Goal: Task Accomplishment & Management: Manage account settings

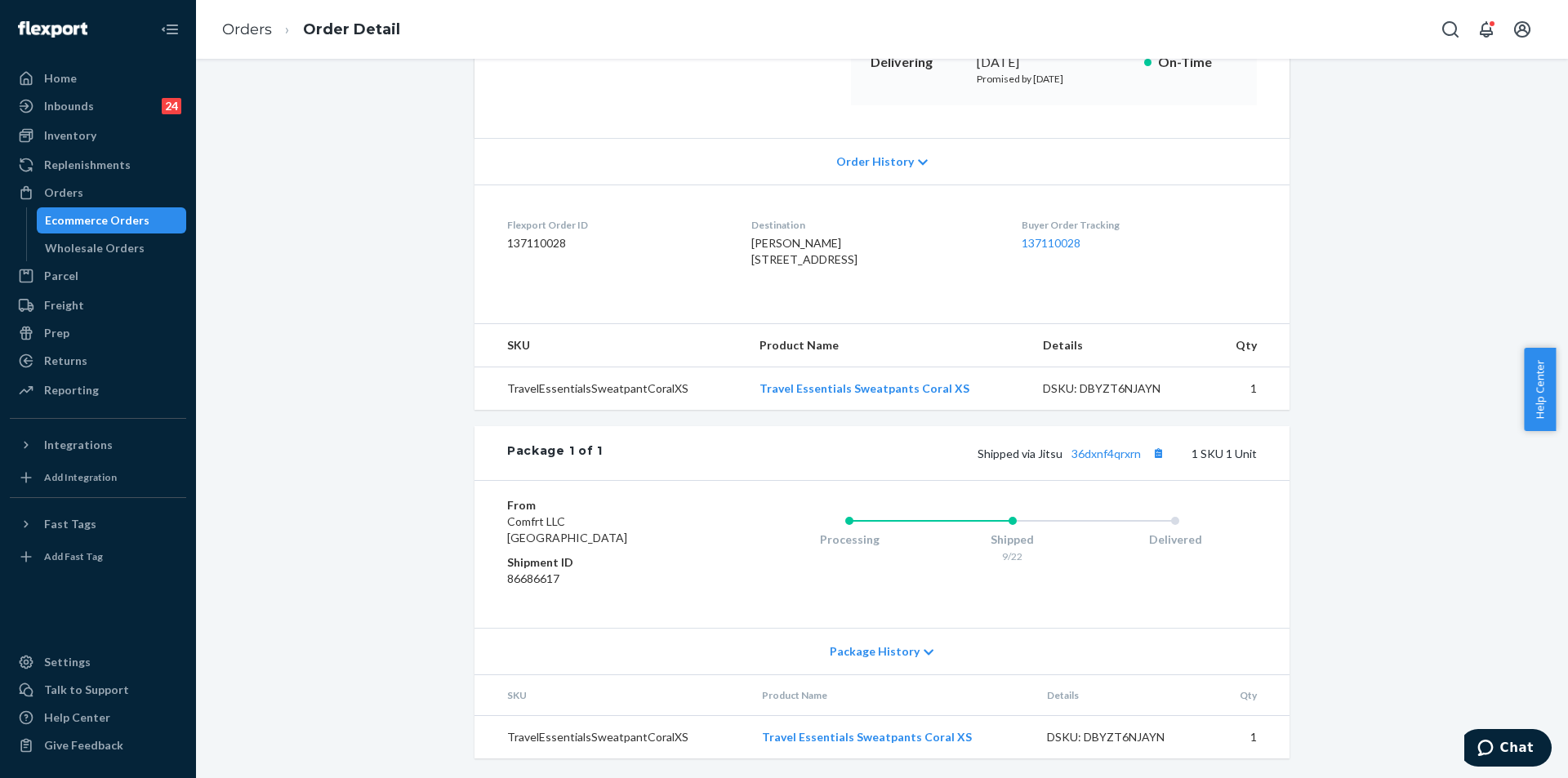
scroll to position [304, 0]
copy span "Shipped via Jitsu 36dxnf4qrxrn"
drag, startPoint x: 975, startPoint y: 455, endPoint x: 1138, endPoint y: 450, distance: 163.1
click at [1138, 450] on span "Shipped via Jitsu 36dxnf4qrxrn" at bounding box center [1073, 453] width 191 height 14
click at [99, 190] on div "Orders" at bounding box center [98, 192] width 173 height 23
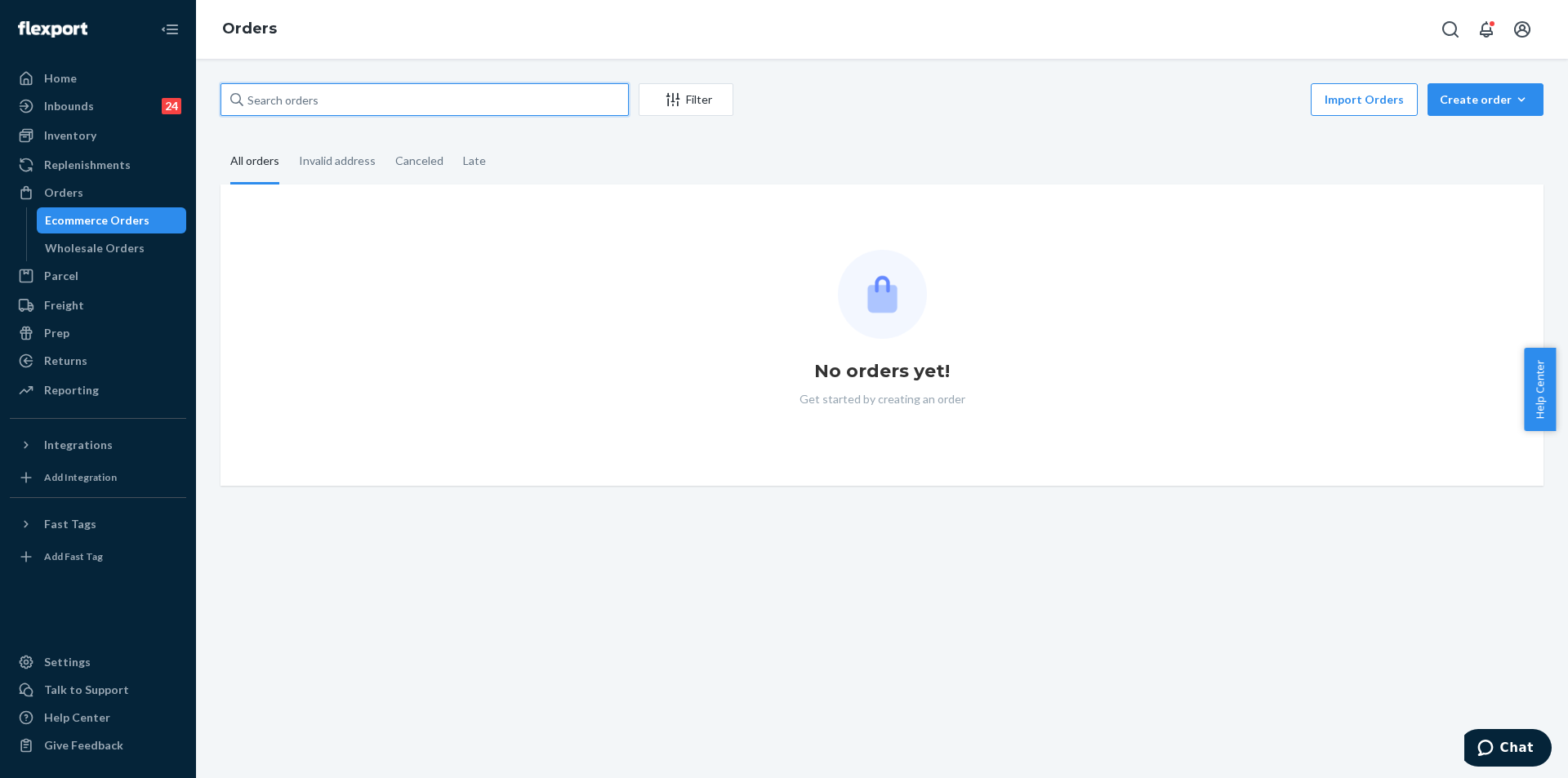
click at [339, 94] on input "text" at bounding box center [424, 99] width 408 height 32
paste input "255298228"
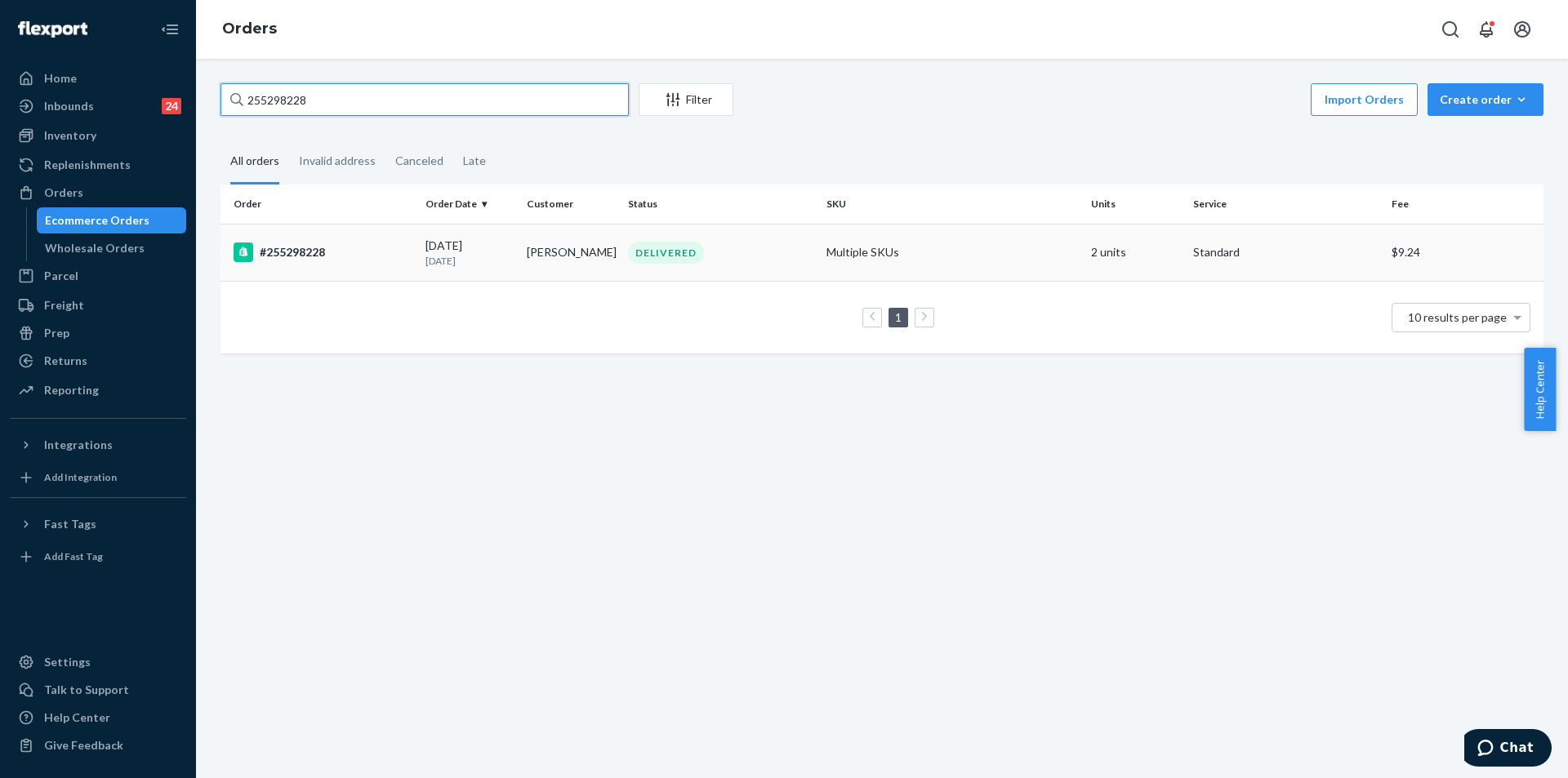
type input "255298228"
click at [810, 252] on div "DELIVERED" at bounding box center [720, 252] width 192 height 23
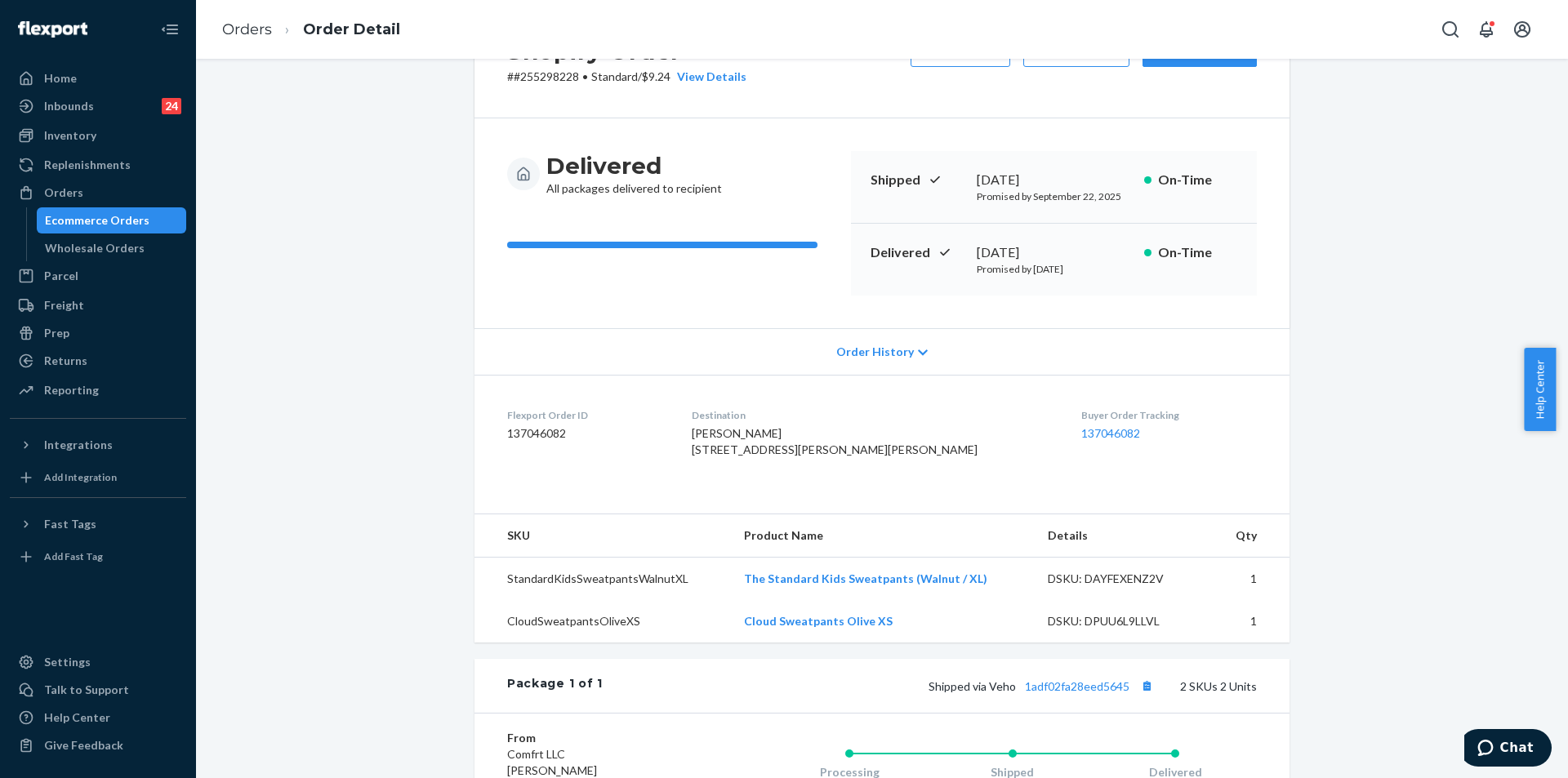
scroll to position [327, 0]
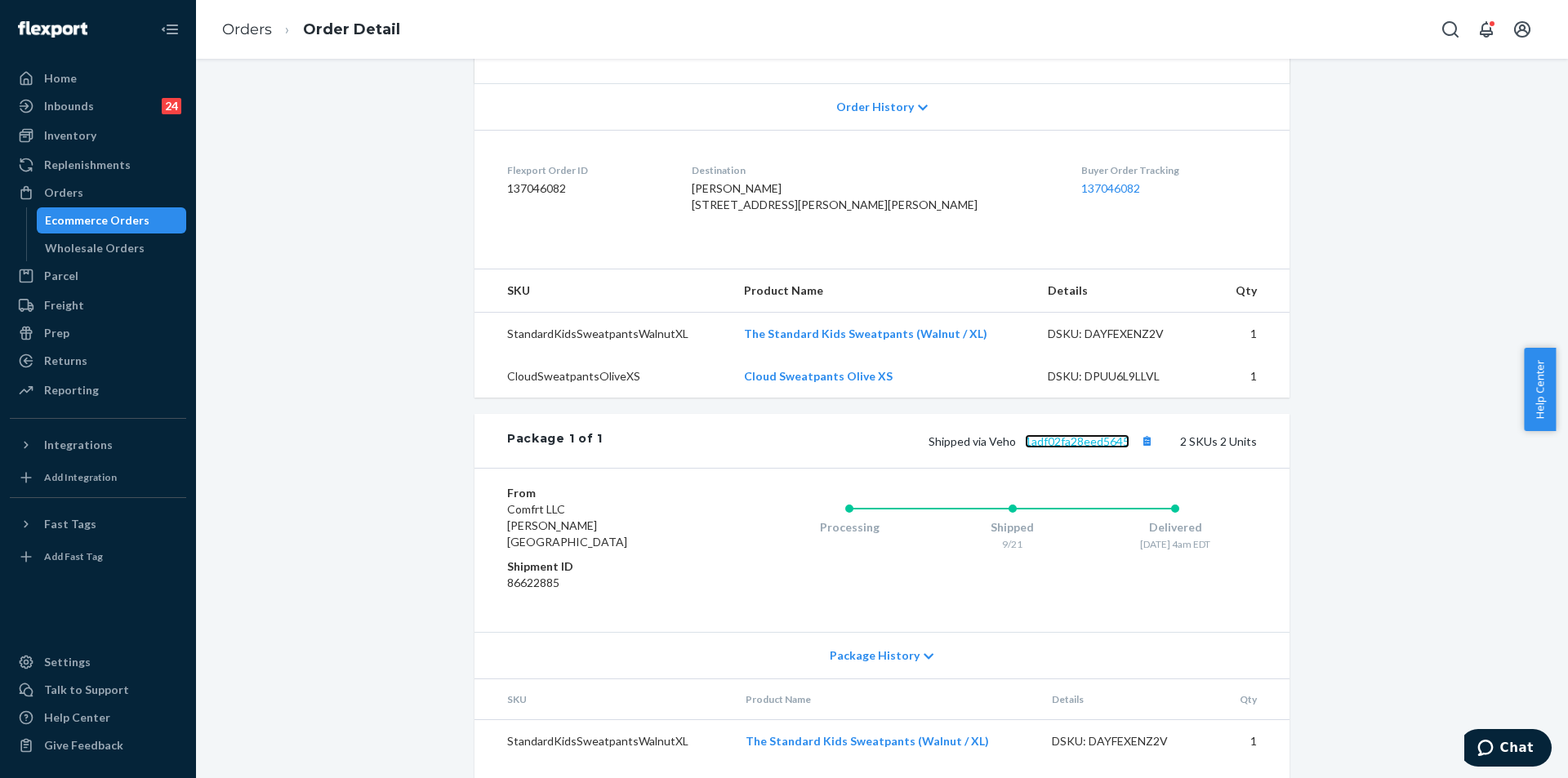
click at [1071, 448] on link "1adf02fa28eed5645" at bounding box center [1077, 441] width 105 height 14
copy span "1835 [PERSON_NAME] [PERSON_NAME]"
drag, startPoint x: 731, startPoint y: 200, endPoint x: 774, endPoint y: 235, distance: 55.4
click at [774, 235] on dl "Flexport Order ID 137046082 Destination [PERSON_NAME] 1835 [PERSON_NAME] [PERSO…" at bounding box center [882, 191] width 815 height 122
copy span "Veho 1adf02fa28eed5645"
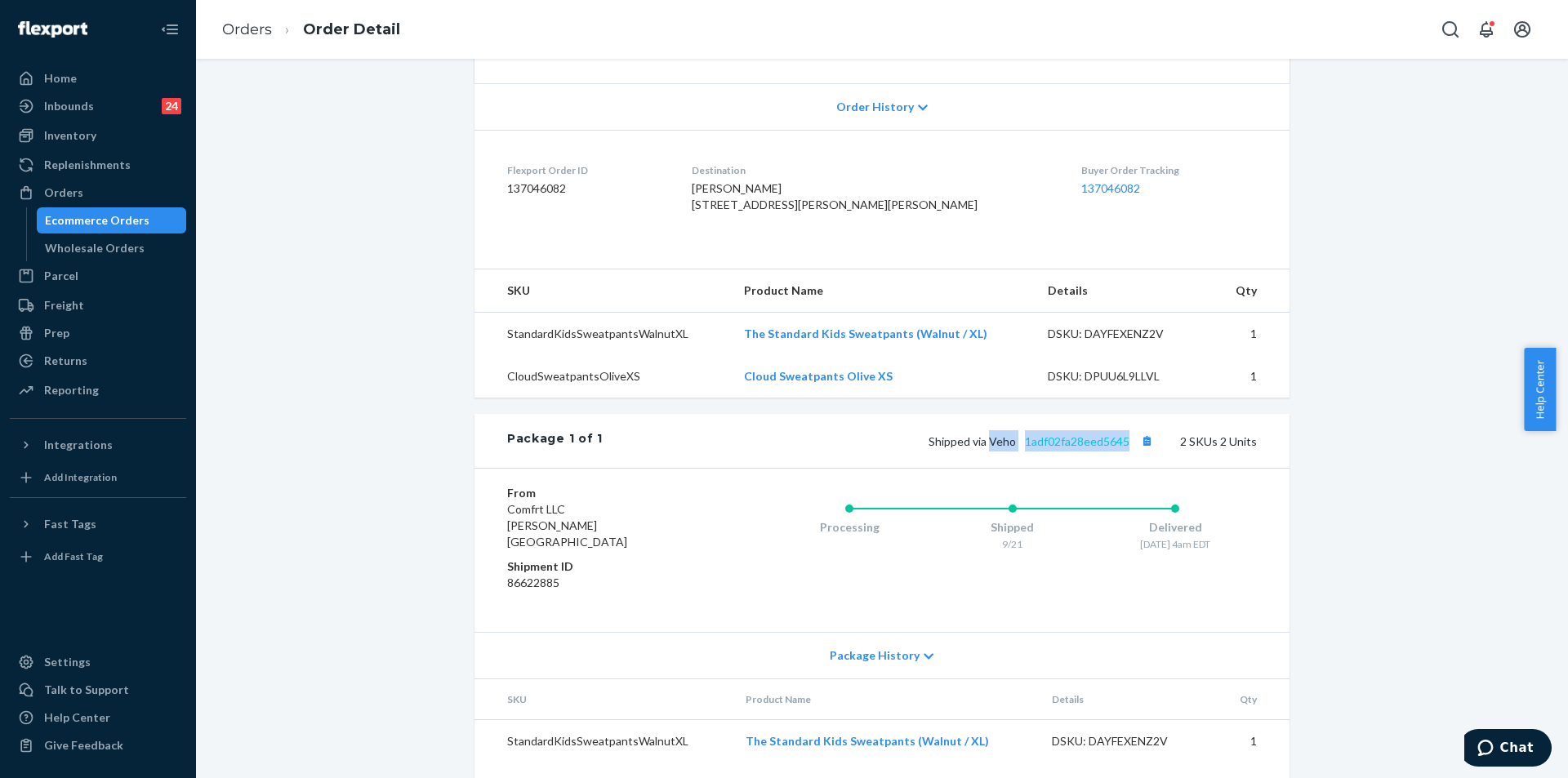
drag, startPoint x: 988, startPoint y: 470, endPoint x: 1126, endPoint y: 470, distance: 138.0
click at [1126, 448] on span "Shipped via Veho 1adf02fa28eed5645" at bounding box center [1042, 441] width 229 height 14
click at [963, 530] on div "Shipped 9/21" at bounding box center [1012, 524] width 163 height 66
copy link "1adf02fa28eed5645"
drag, startPoint x: 1128, startPoint y: 471, endPoint x: 1024, endPoint y: 474, distance: 104.0
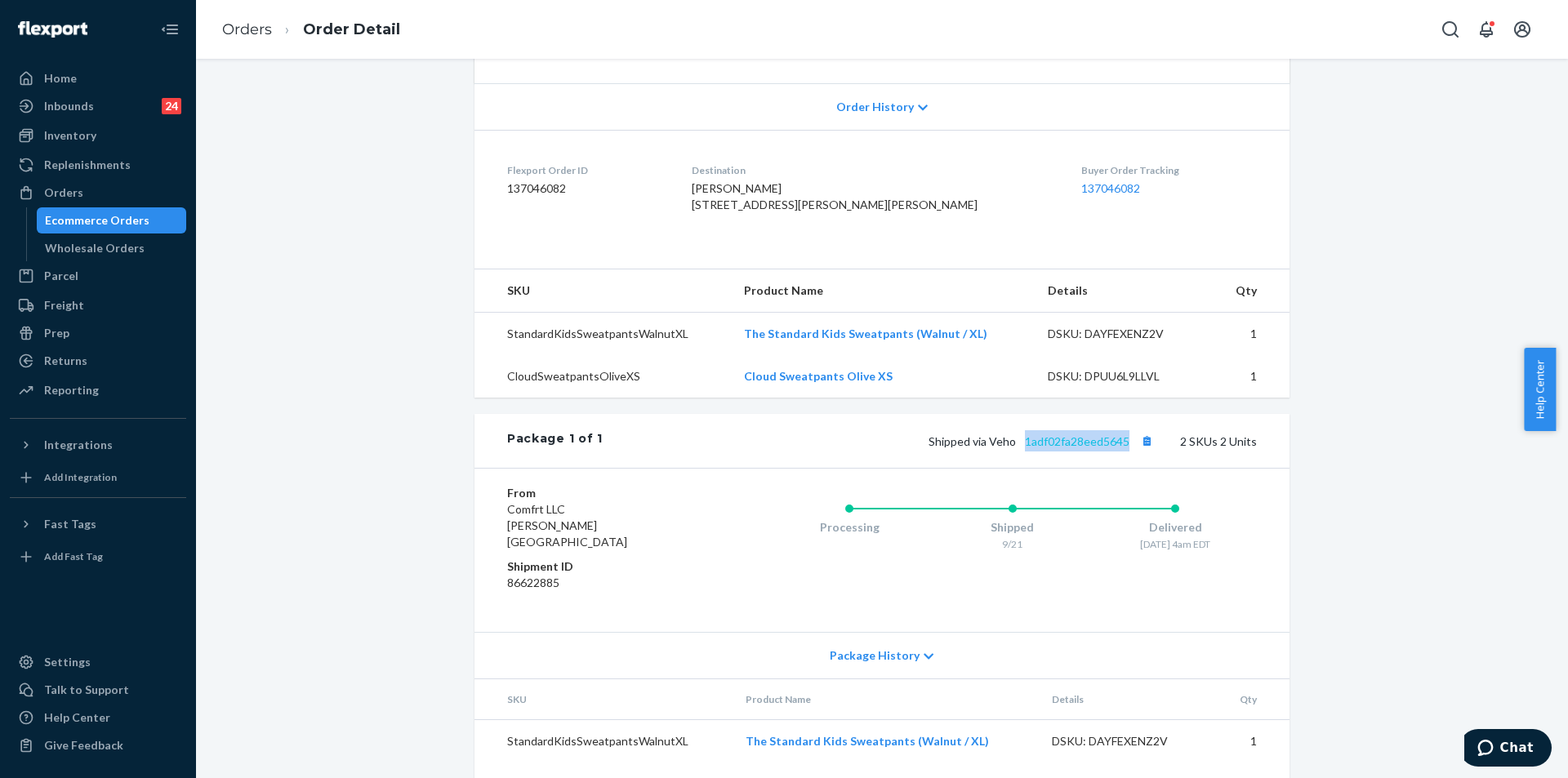
click at [1024, 448] on span "Shipped via Veho 1adf02fa28eed5645" at bounding box center [1042, 441] width 229 height 14
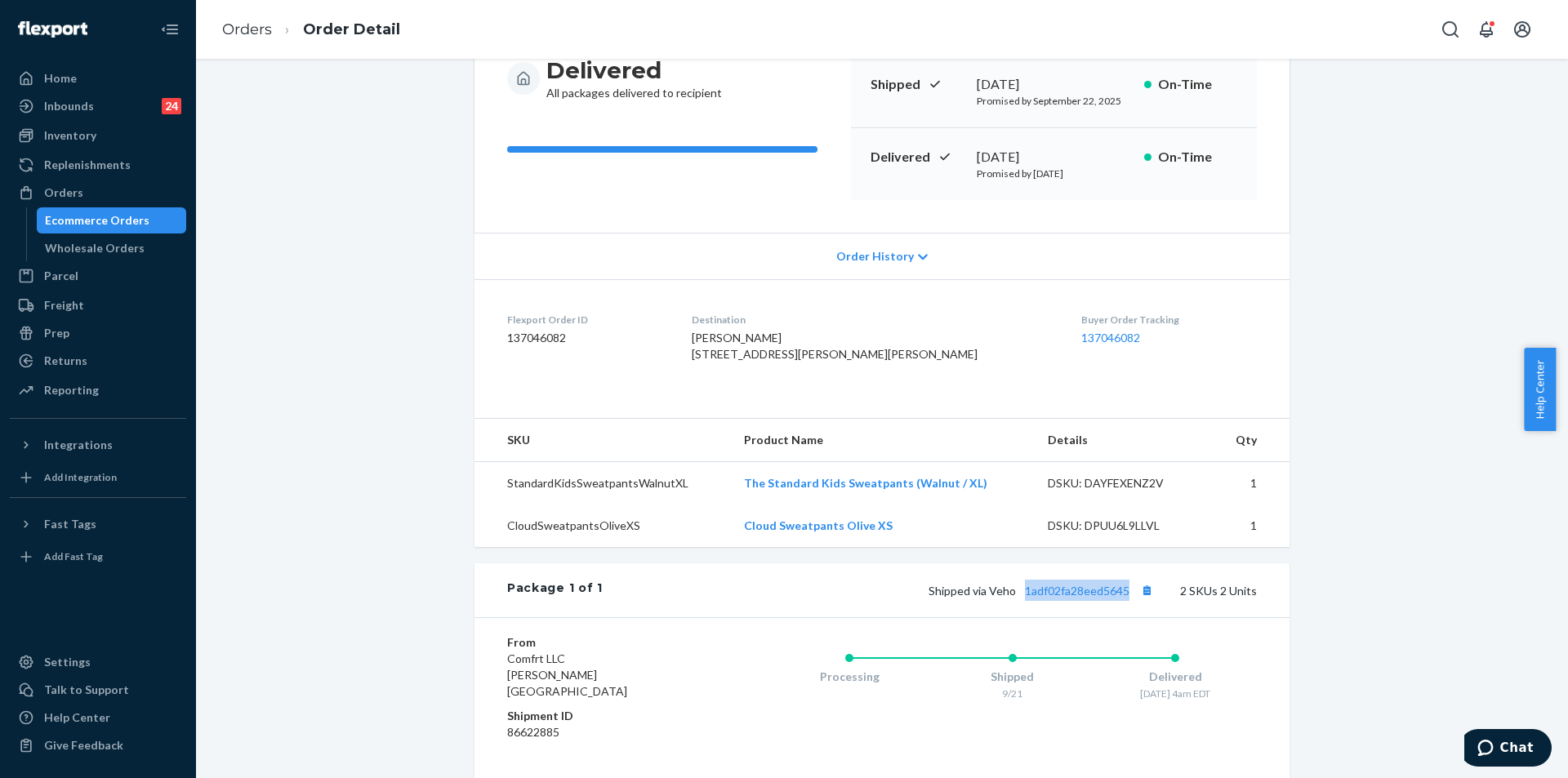
scroll to position [163, 0]
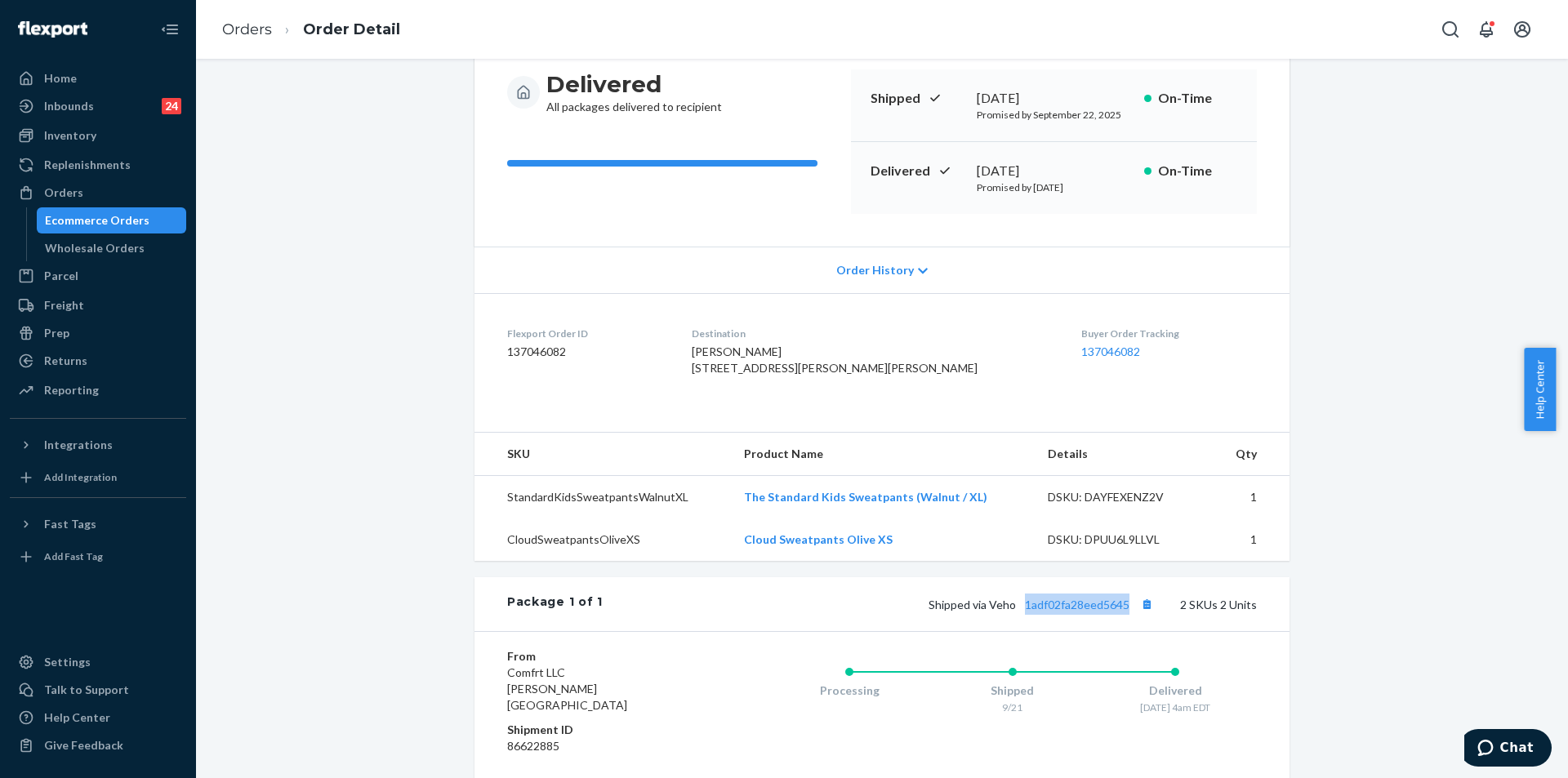
copy div "[DATE]"
drag, startPoint x: 1001, startPoint y: 165, endPoint x: 1095, endPoint y: 168, distance: 94.0
click at [1095, 168] on div "[DATE]" at bounding box center [1054, 170] width 155 height 19
copy span "1835 [PERSON_NAME] [PERSON_NAME], GA 30041-1675 [GEOGRAPHIC_DATA]"
drag, startPoint x: 736, startPoint y: 367, endPoint x: 763, endPoint y: 410, distance: 50.8
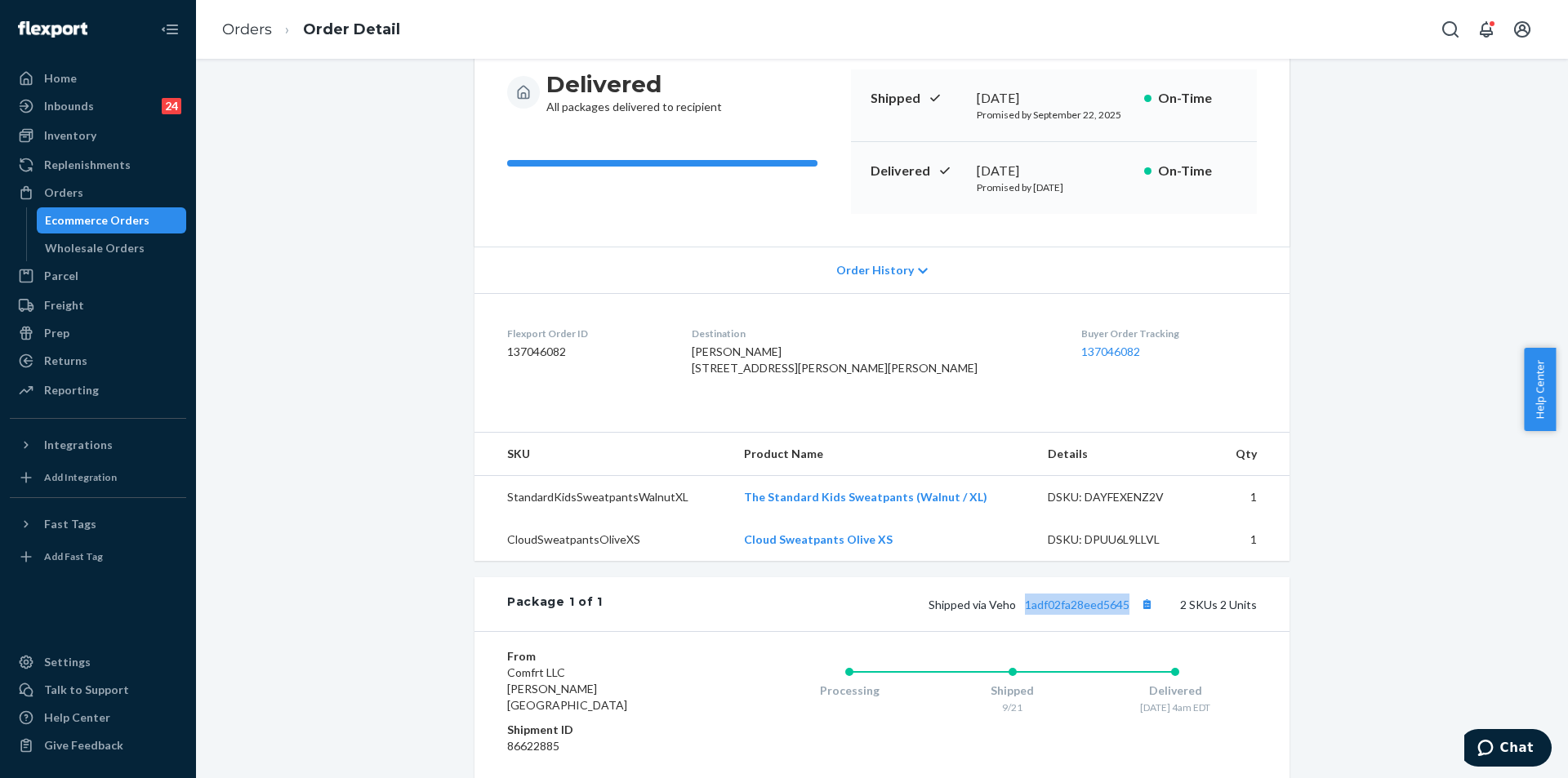
click at [763, 383] on div "Destination [PERSON_NAME] [STREET_ADDRESS][PERSON_NAME][PERSON_NAME]" at bounding box center [873, 355] width 363 height 57
click at [238, 31] on link "Orders" at bounding box center [247, 29] width 50 height 18
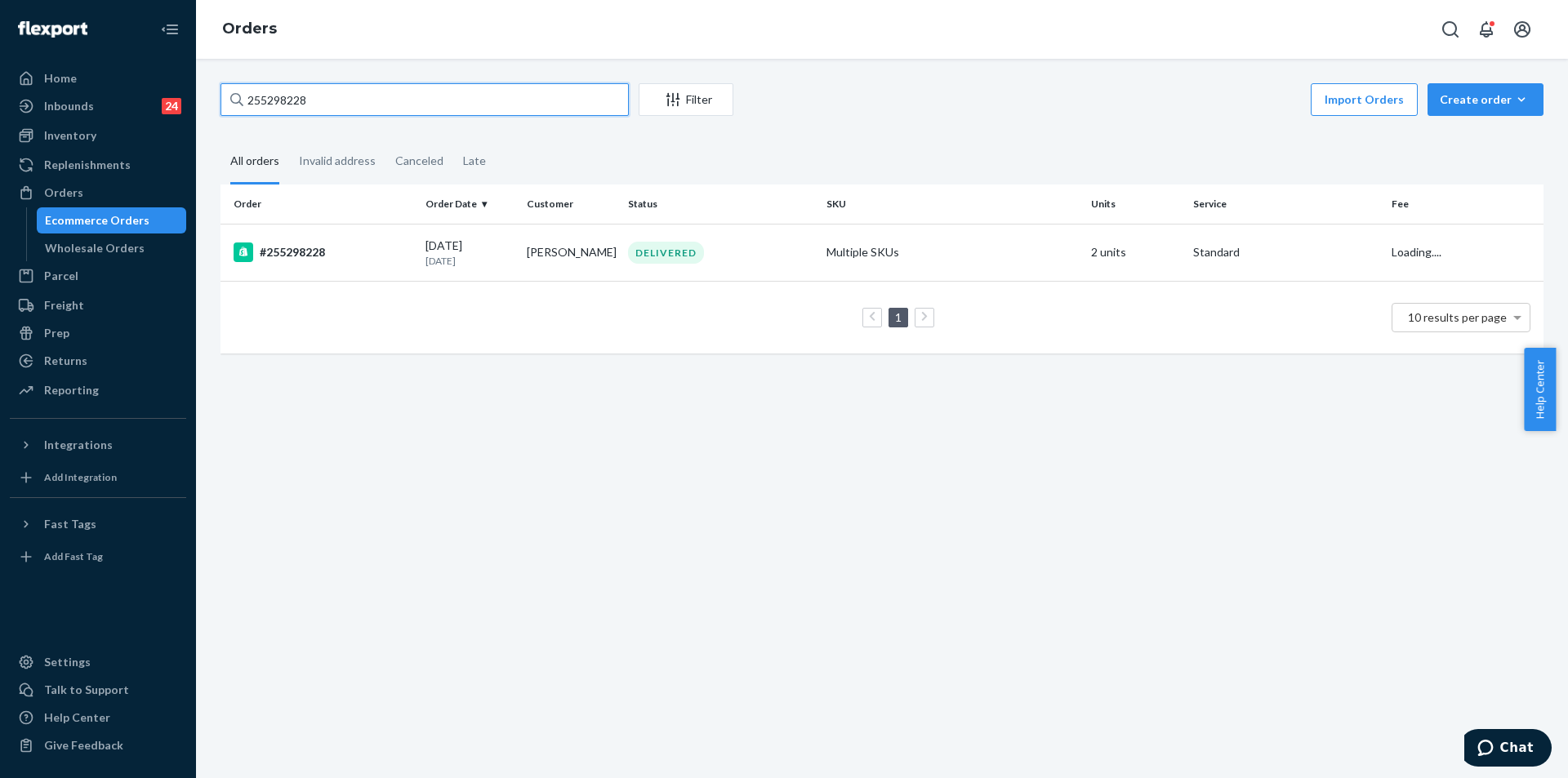
click at [530, 106] on input "255298228" at bounding box center [424, 99] width 408 height 32
paste input "[EMAIL_ADDRESS][PERSON_NAME][DOMAIN_NAME]"
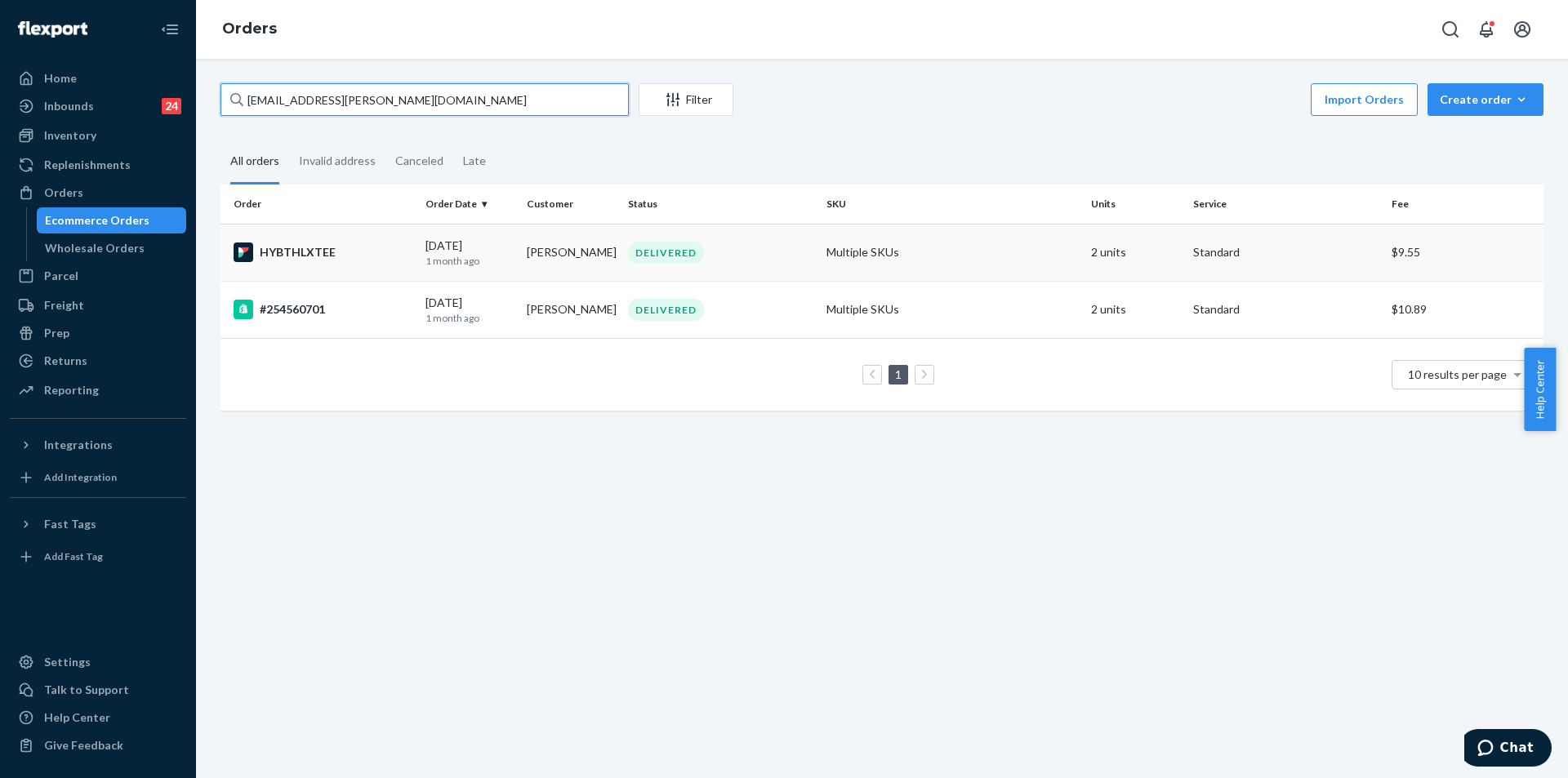
type input "[EMAIL_ADDRESS][PERSON_NAME][DOMAIN_NAME]"
click at [728, 253] on div "DELIVERED" at bounding box center [720, 252] width 192 height 23
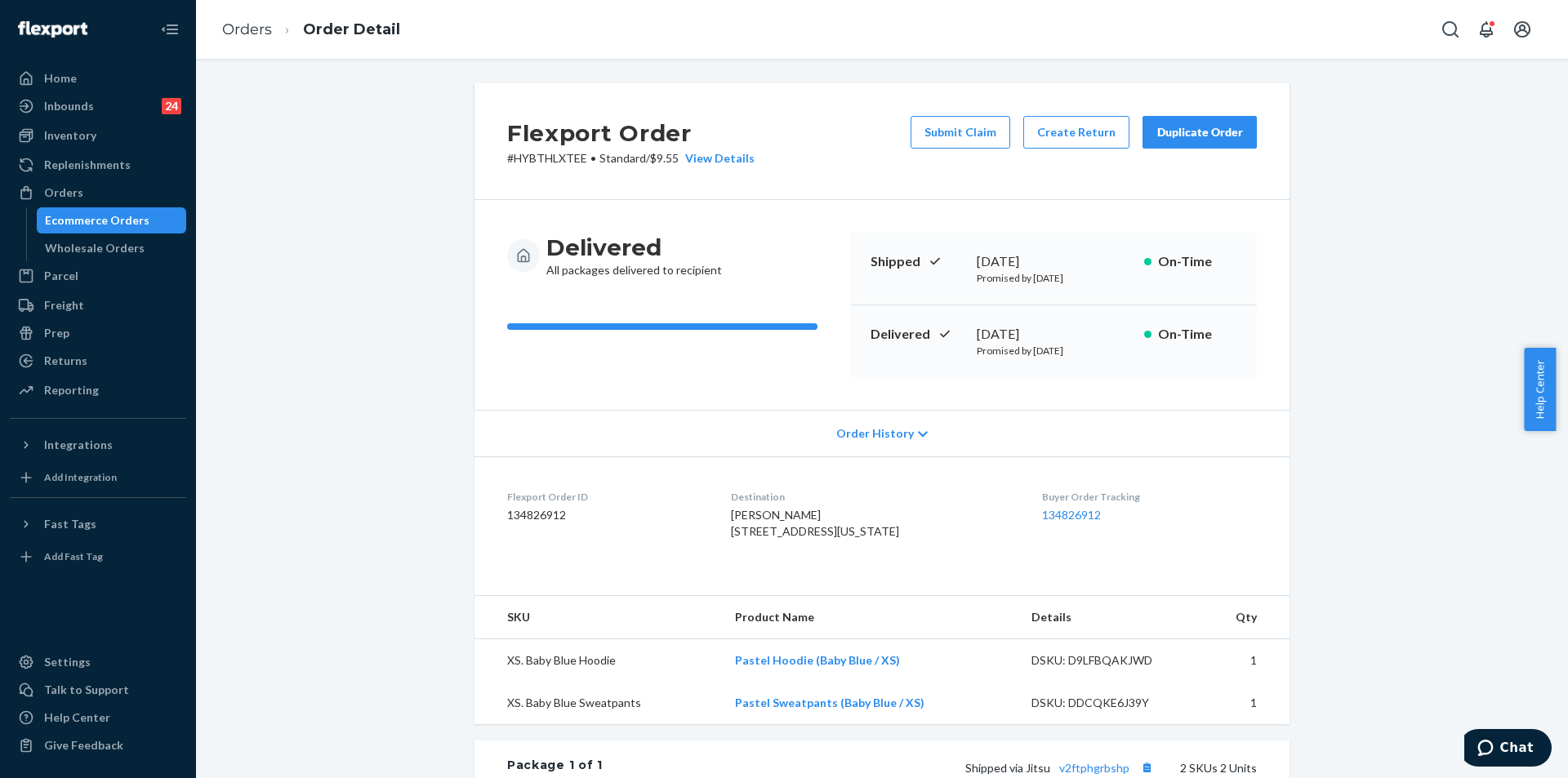
copy div "[DATE], 202"
copy div "[DATE]"
drag, startPoint x: 972, startPoint y: 334, endPoint x: 1080, endPoint y: 333, distance: 108.0
click at [1082, 333] on div "[DATE]" at bounding box center [1054, 334] width 155 height 19
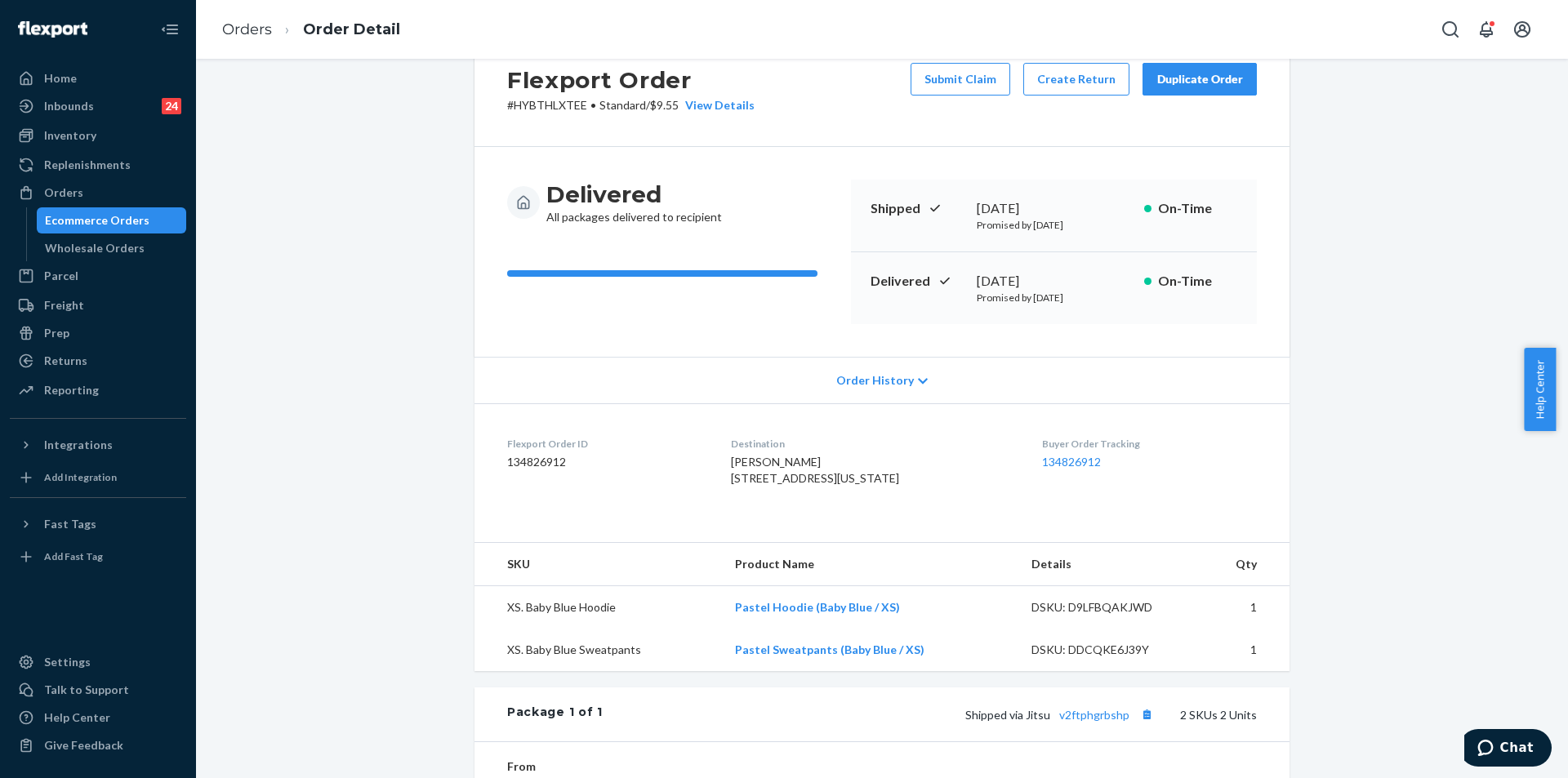
scroll to position [81, 0]
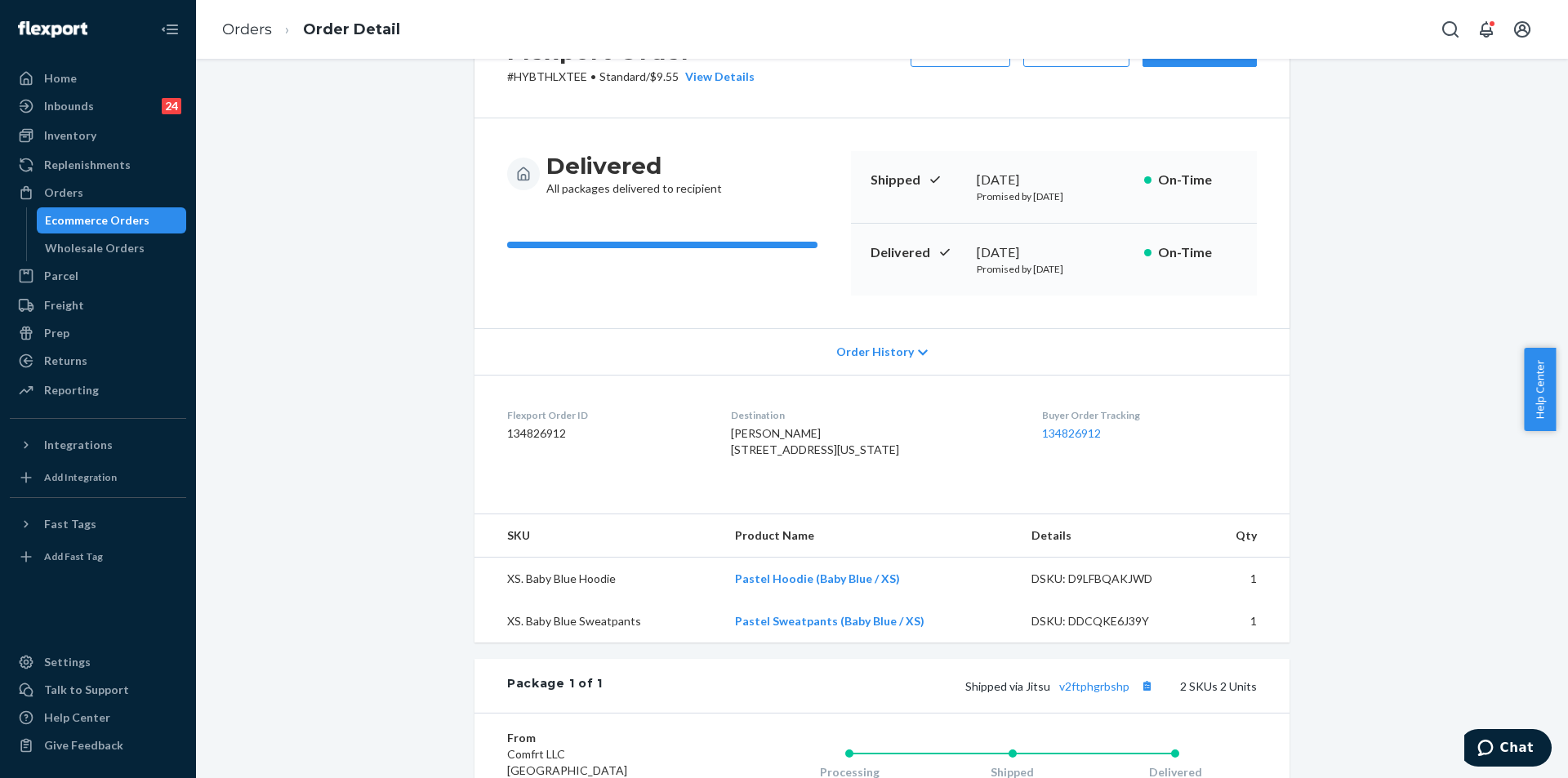
copy span "[STREET_ADDRESS][US_STATE]"
drag, startPoint x: 736, startPoint y: 451, endPoint x: 763, endPoint y: 483, distance: 41.9
click at [763, 458] on div "[PERSON_NAME] [STREET_ADDRESS][US_STATE]" at bounding box center [873, 441] width 285 height 32
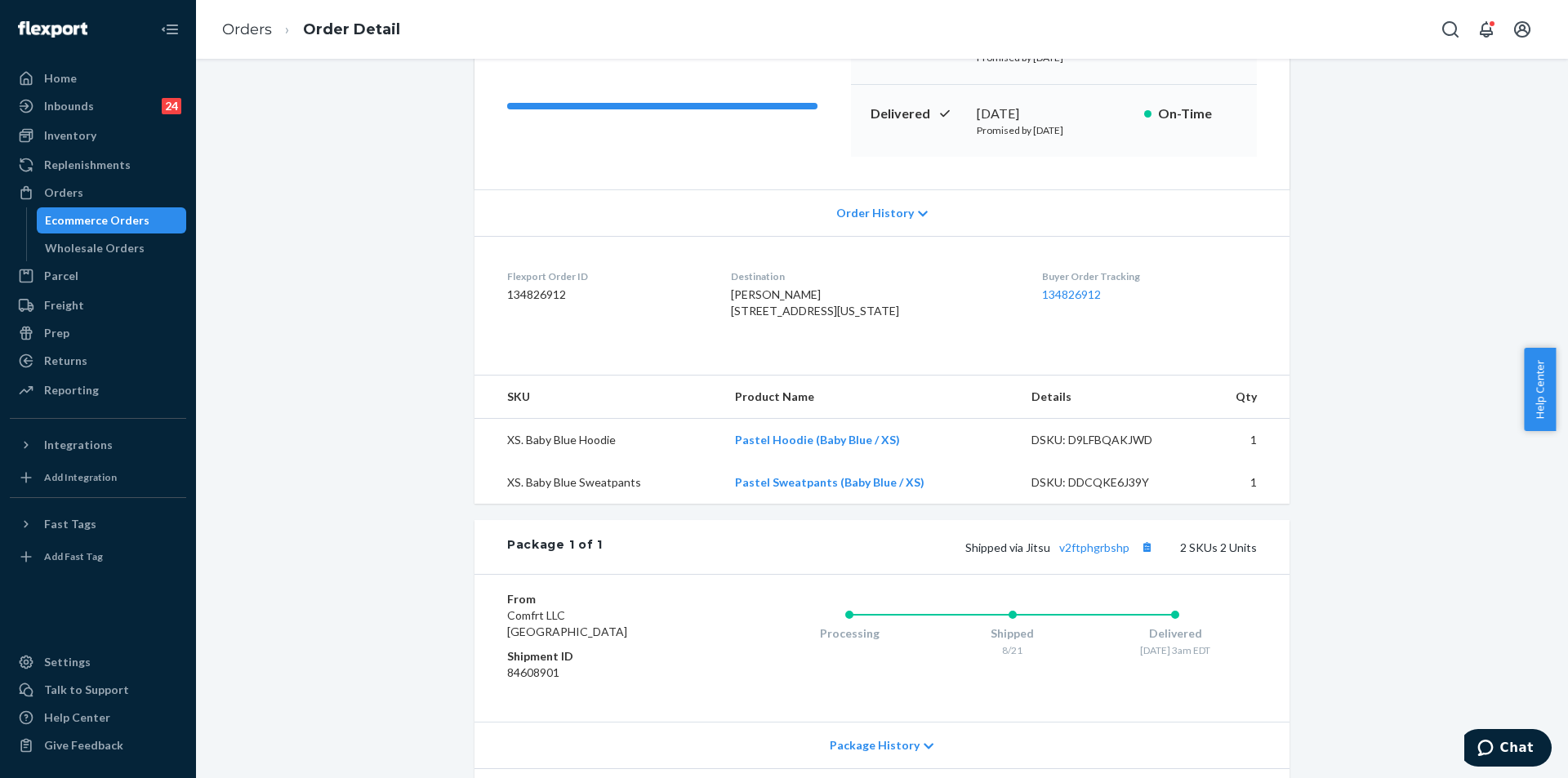
scroll to position [327, 0]
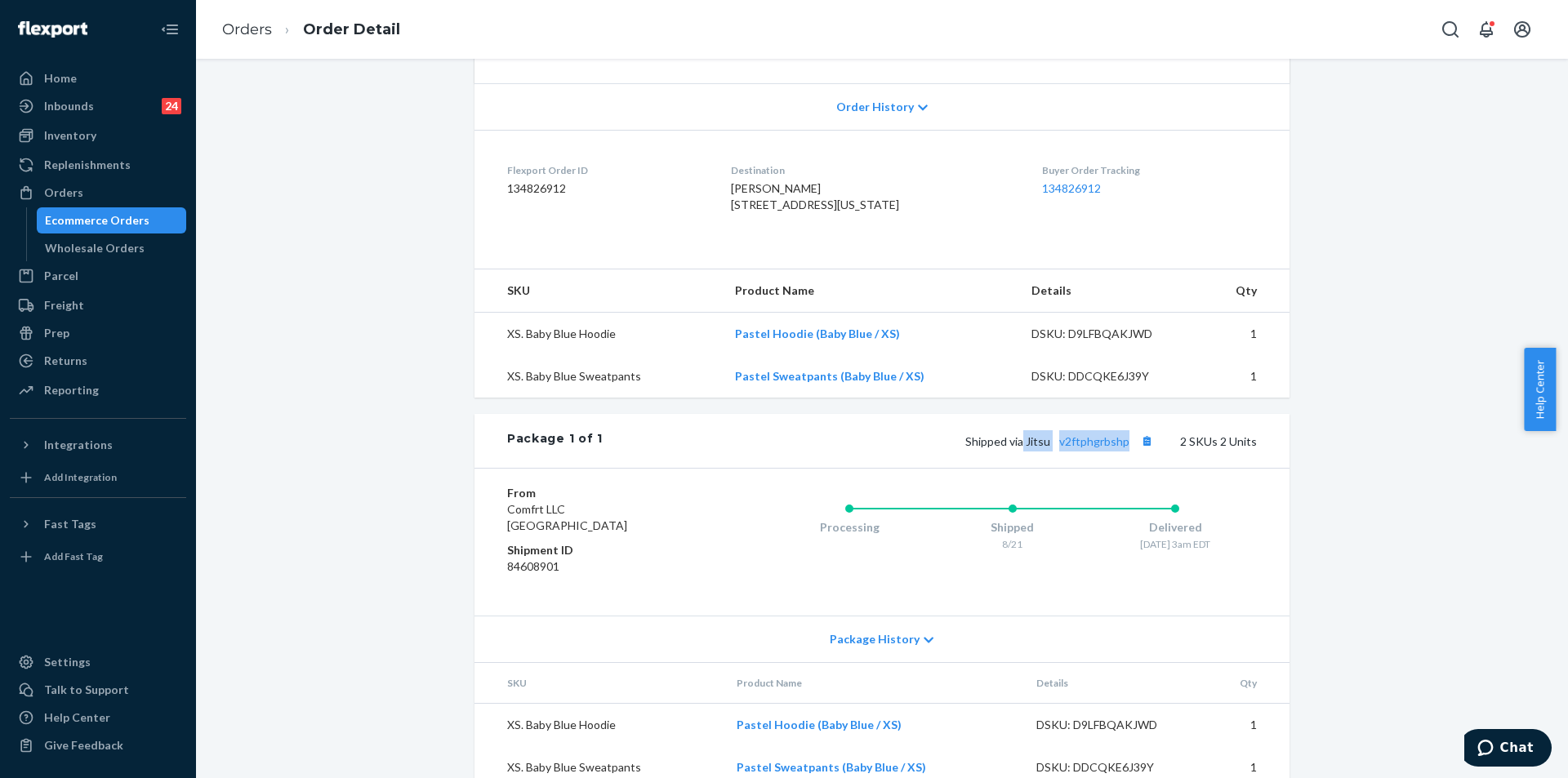
copy span "Jitsu v2ftphgrbshp"
drag, startPoint x: 1025, startPoint y: 471, endPoint x: 1130, endPoint y: 474, distance: 105.0
click at [1130, 448] on span "Shipped via Jitsu v2ftphgrbshp" at bounding box center [1061, 441] width 192 height 14
drag, startPoint x: 1085, startPoint y: 477, endPoint x: 1096, endPoint y: 477, distance: 11.0
click at [1087, 448] on link "v2ftphgrbshp" at bounding box center [1094, 441] width 70 height 14
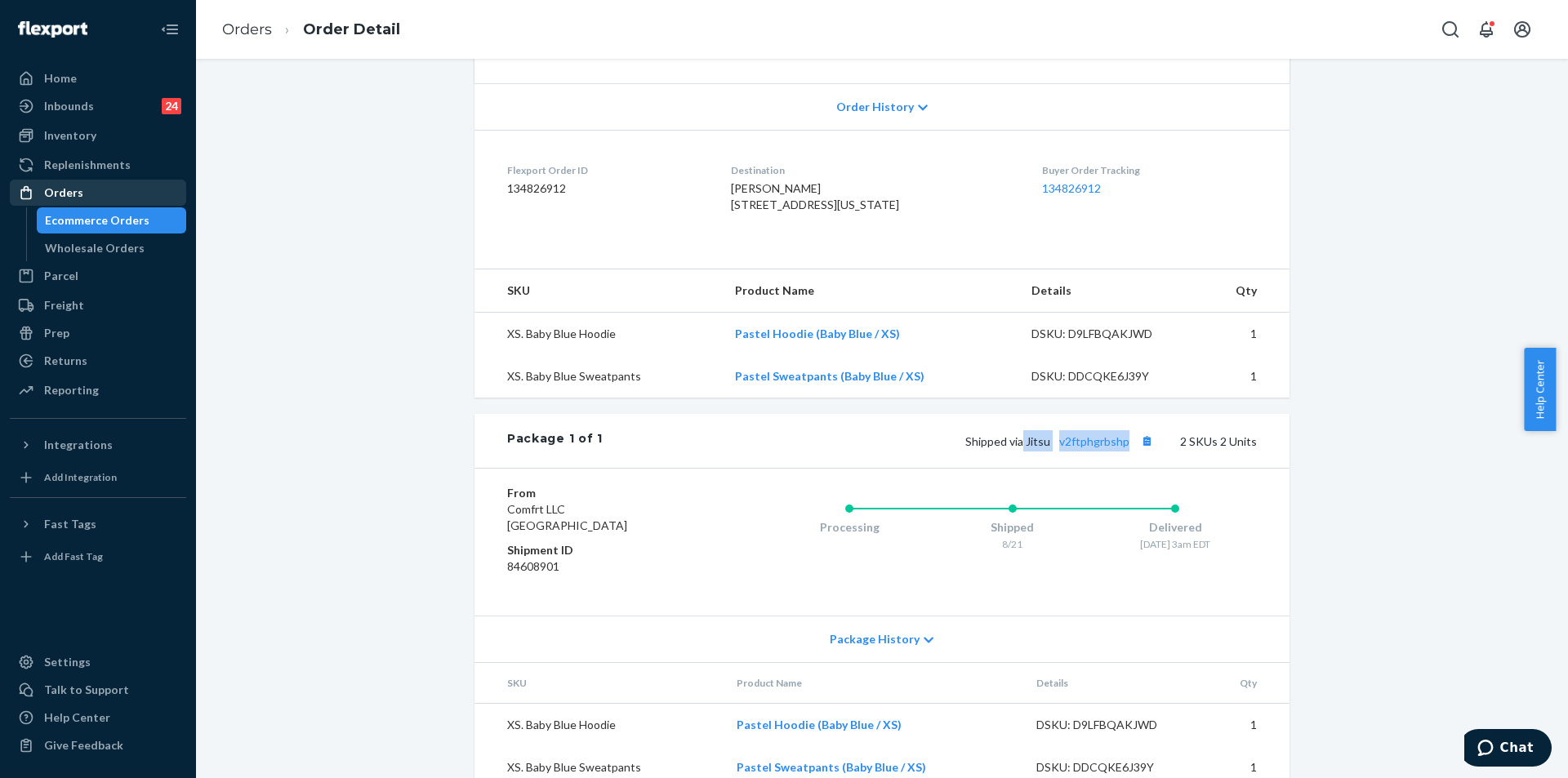
click at [128, 183] on div "Orders" at bounding box center [98, 192] width 173 height 23
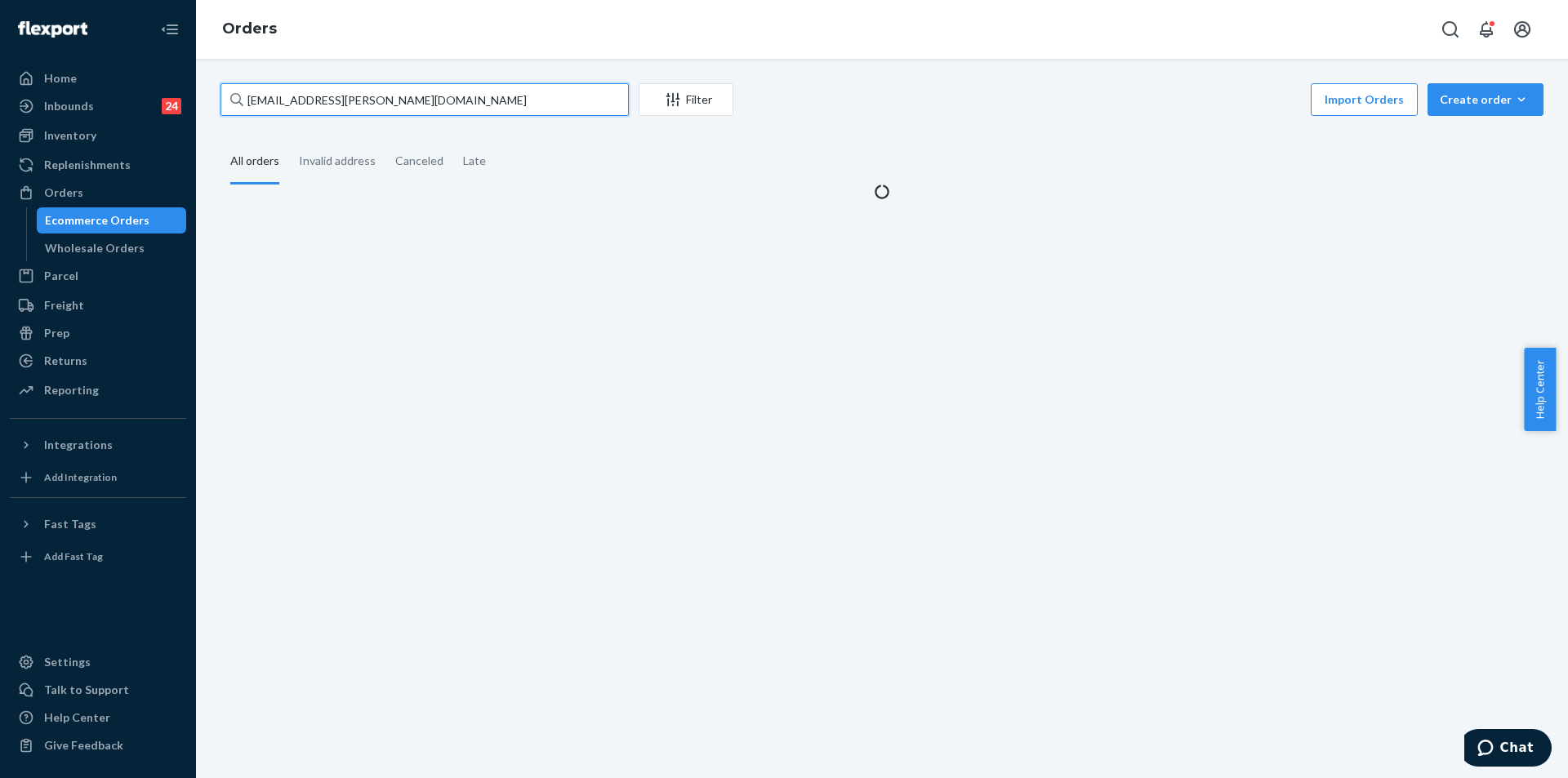
click at [406, 94] on input "[EMAIL_ADDRESS][PERSON_NAME][DOMAIN_NAME]" at bounding box center [424, 99] width 408 height 32
paste input "255256111"
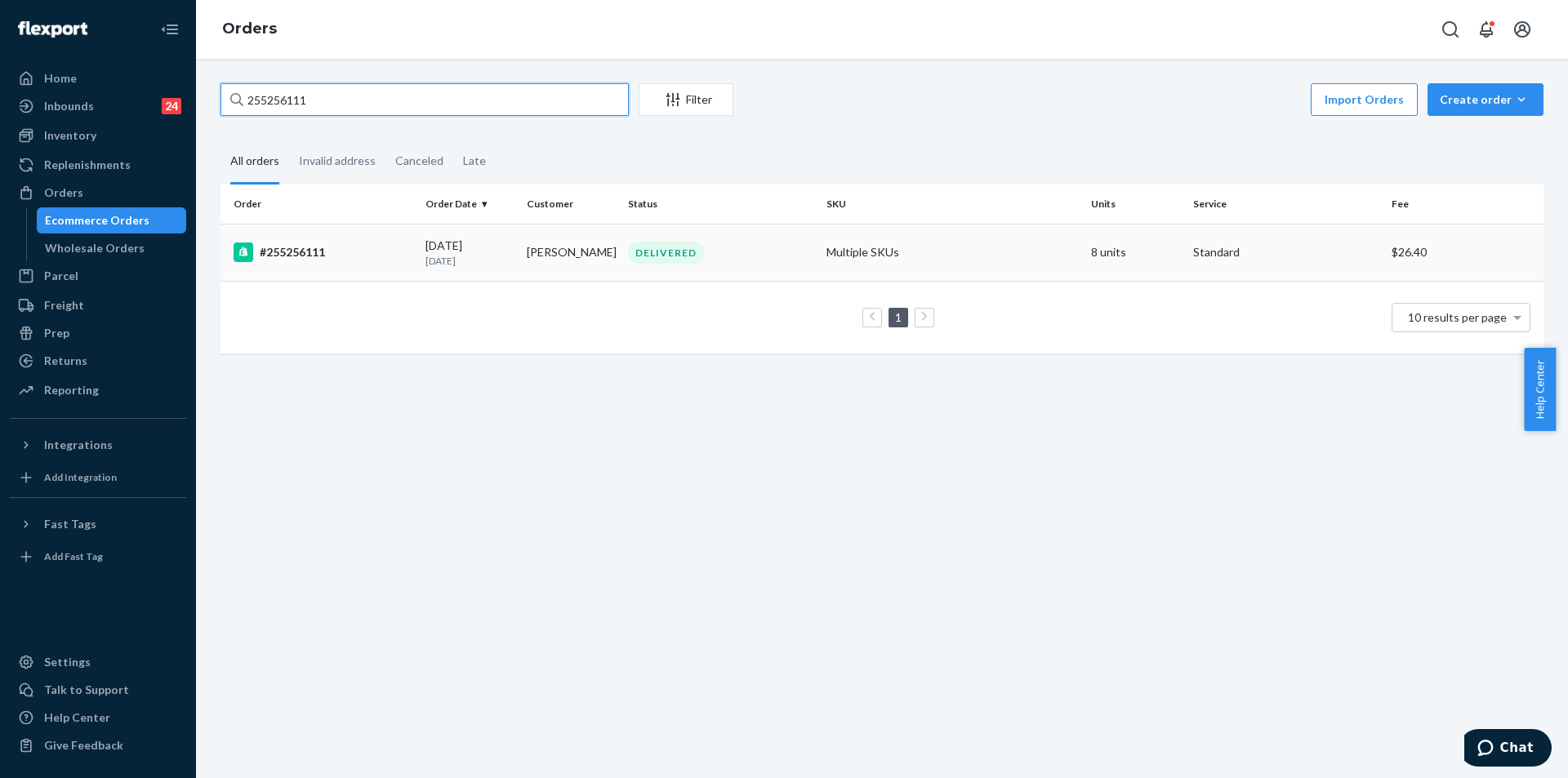
type input "255256111"
click at [775, 244] on div "DELIVERED" at bounding box center [720, 252] width 192 height 23
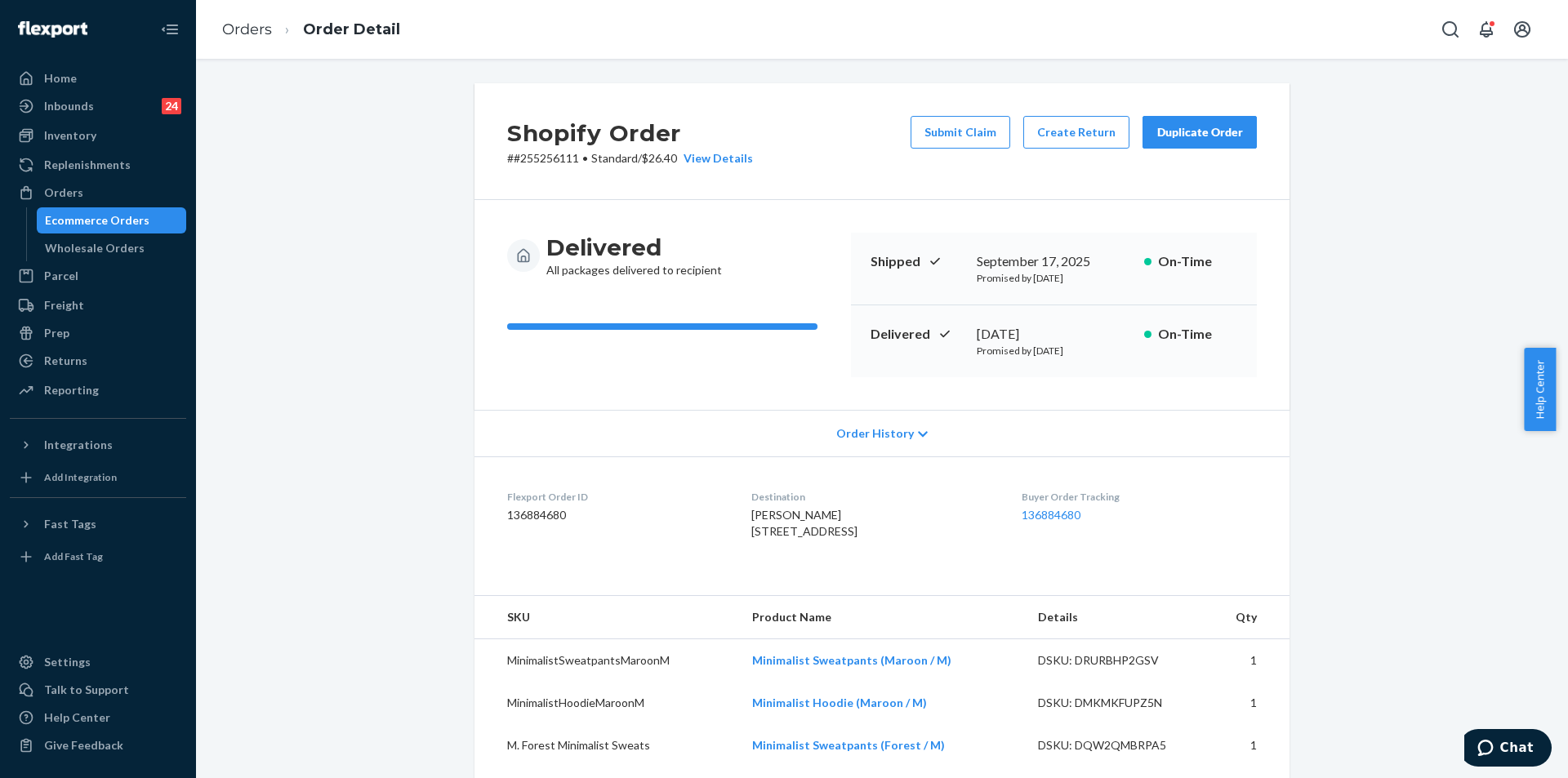
click at [1186, 126] on div "Duplicate Order" at bounding box center [1199, 132] width 86 height 17
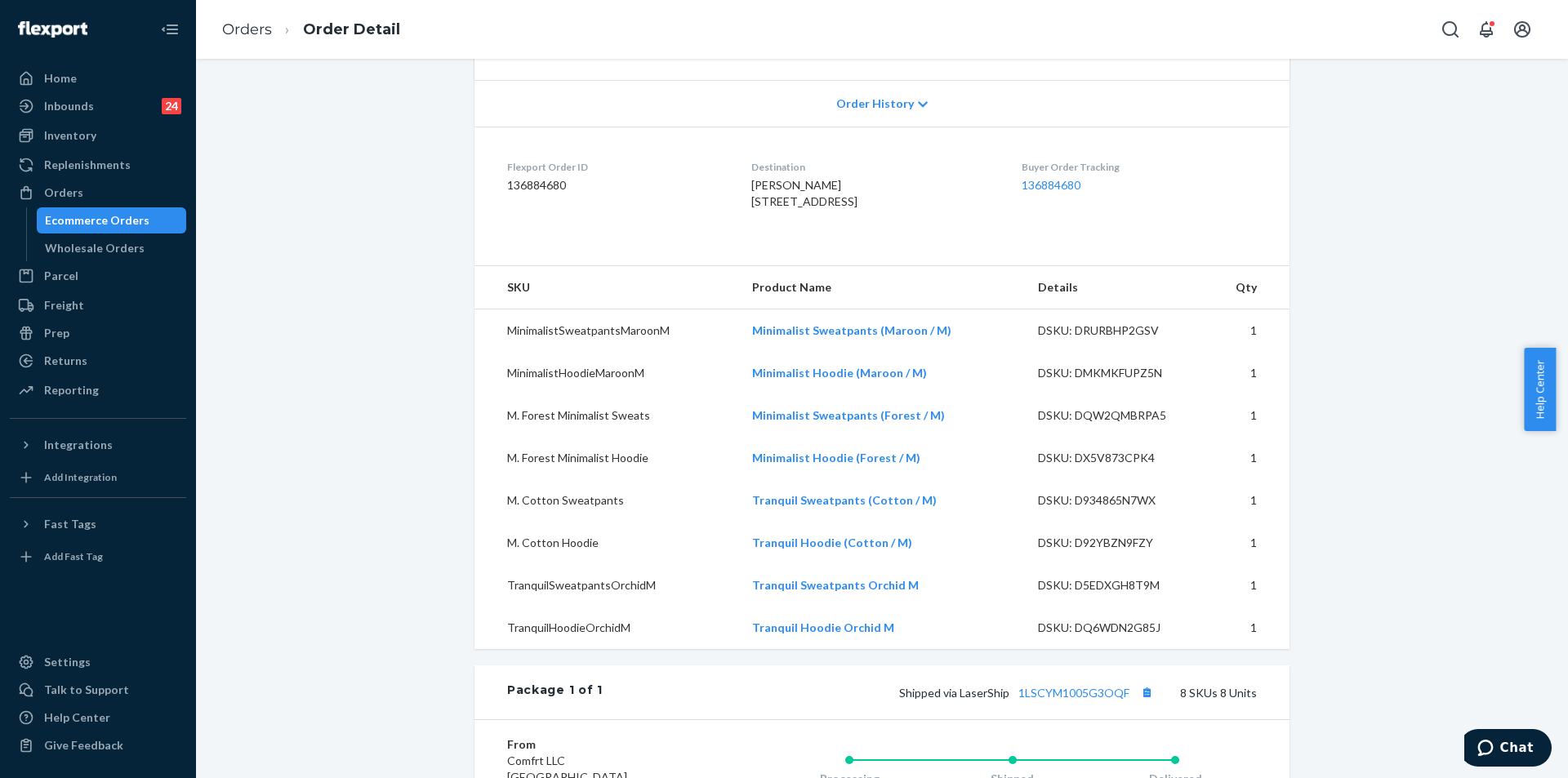
scroll to position [490, 0]
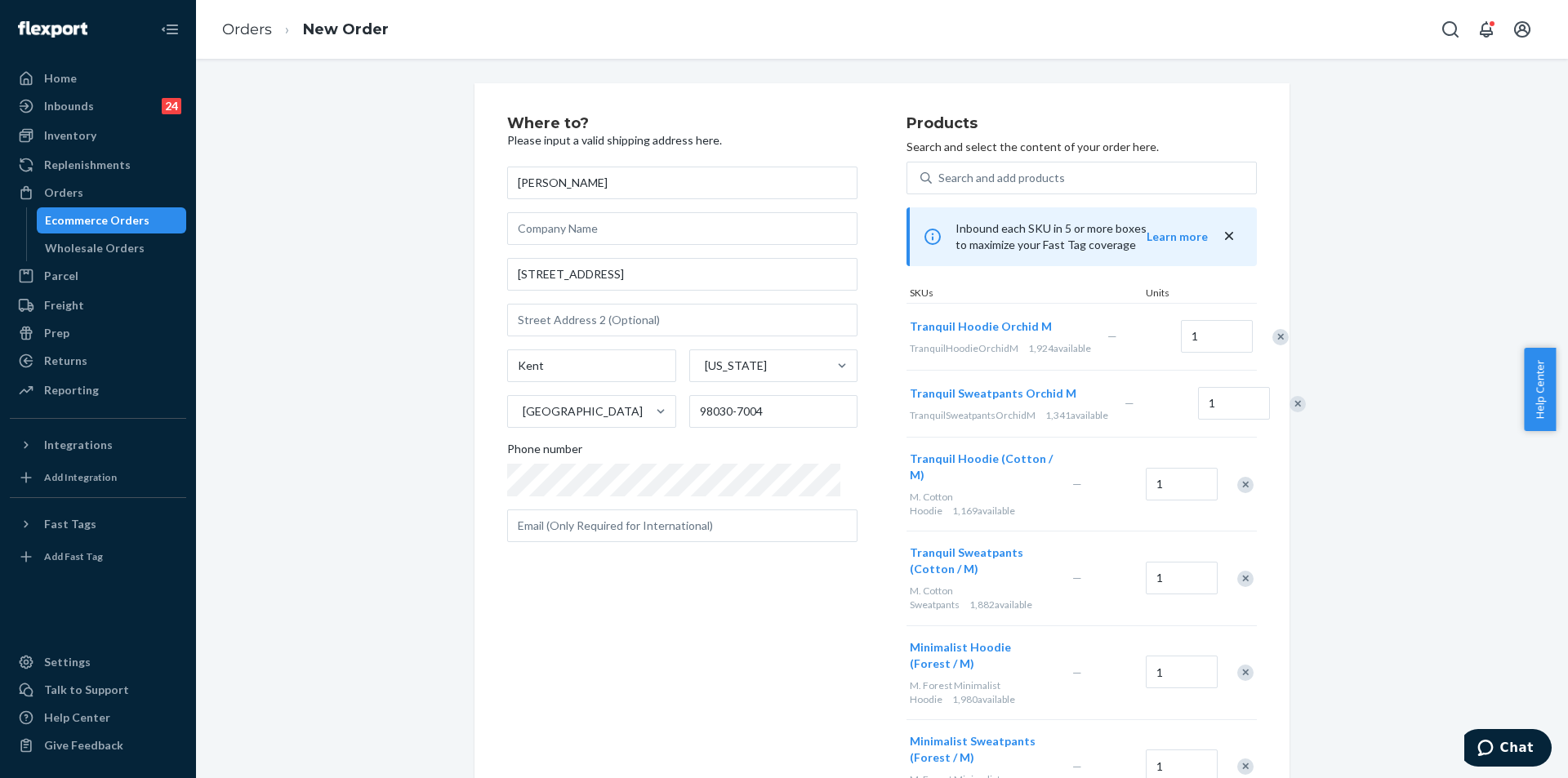
click at [365, 242] on div "Where to? Please input a valid shipping address here. [PERSON_NAME] [STREET_ADD…" at bounding box center [882, 650] width 1347 height 1134
click at [1272, 343] on div "Remove Item" at bounding box center [1280, 337] width 17 height 17
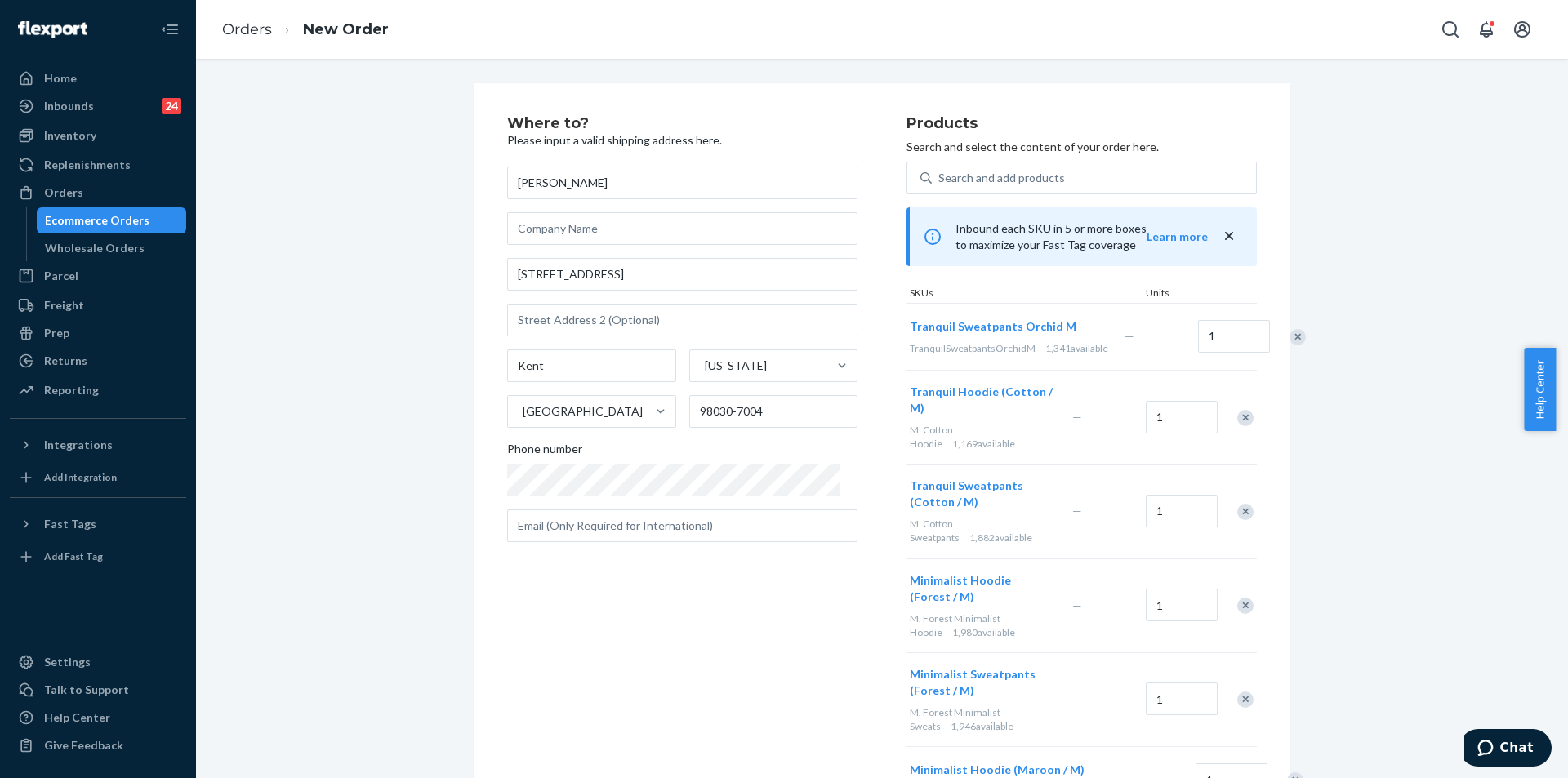
click at [1289, 343] on div "Remove Item" at bounding box center [1297, 337] width 17 height 17
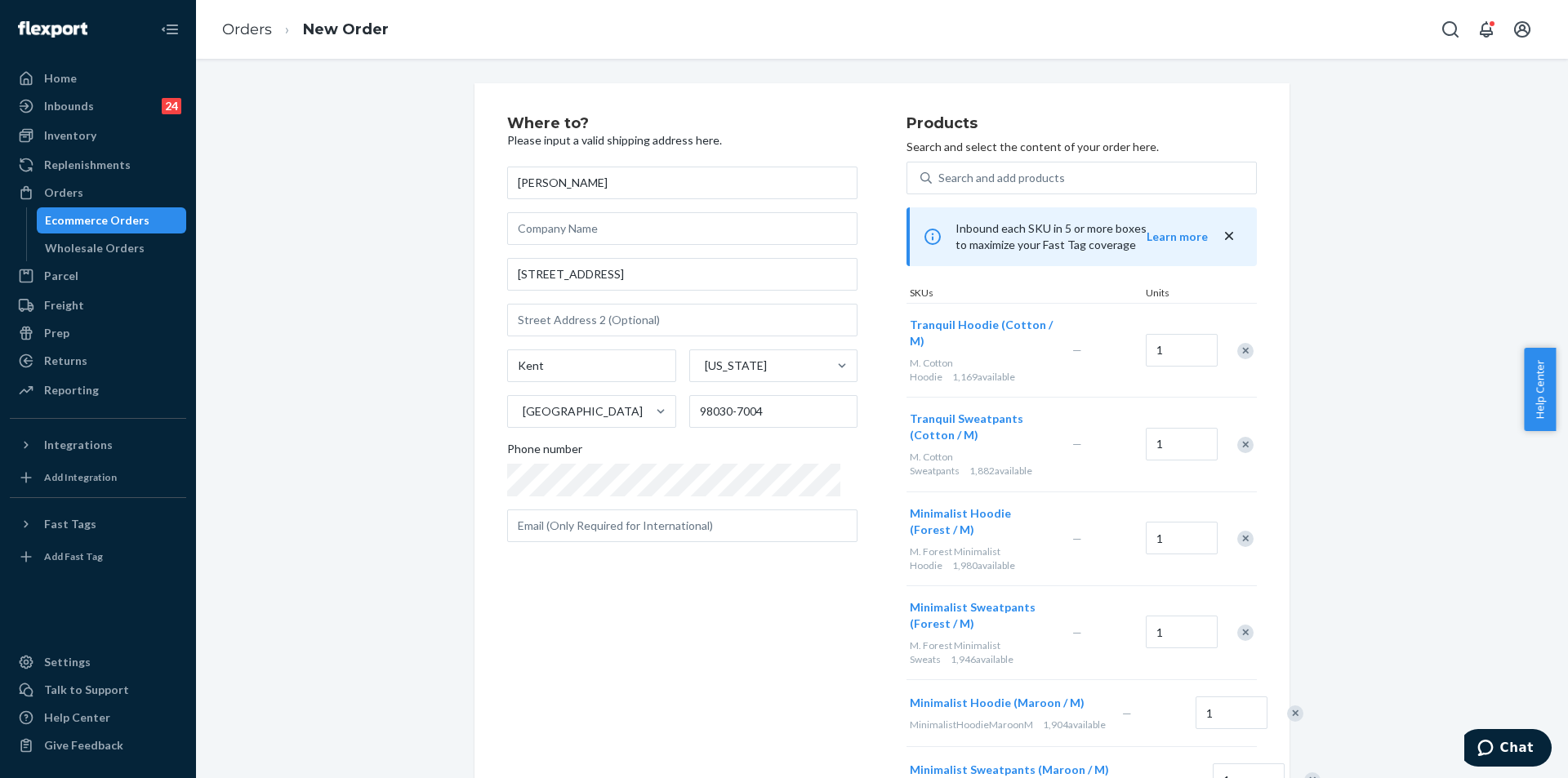
click at [1242, 343] on div "Remove Item" at bounding box center [1245, 350] width 17 height 17
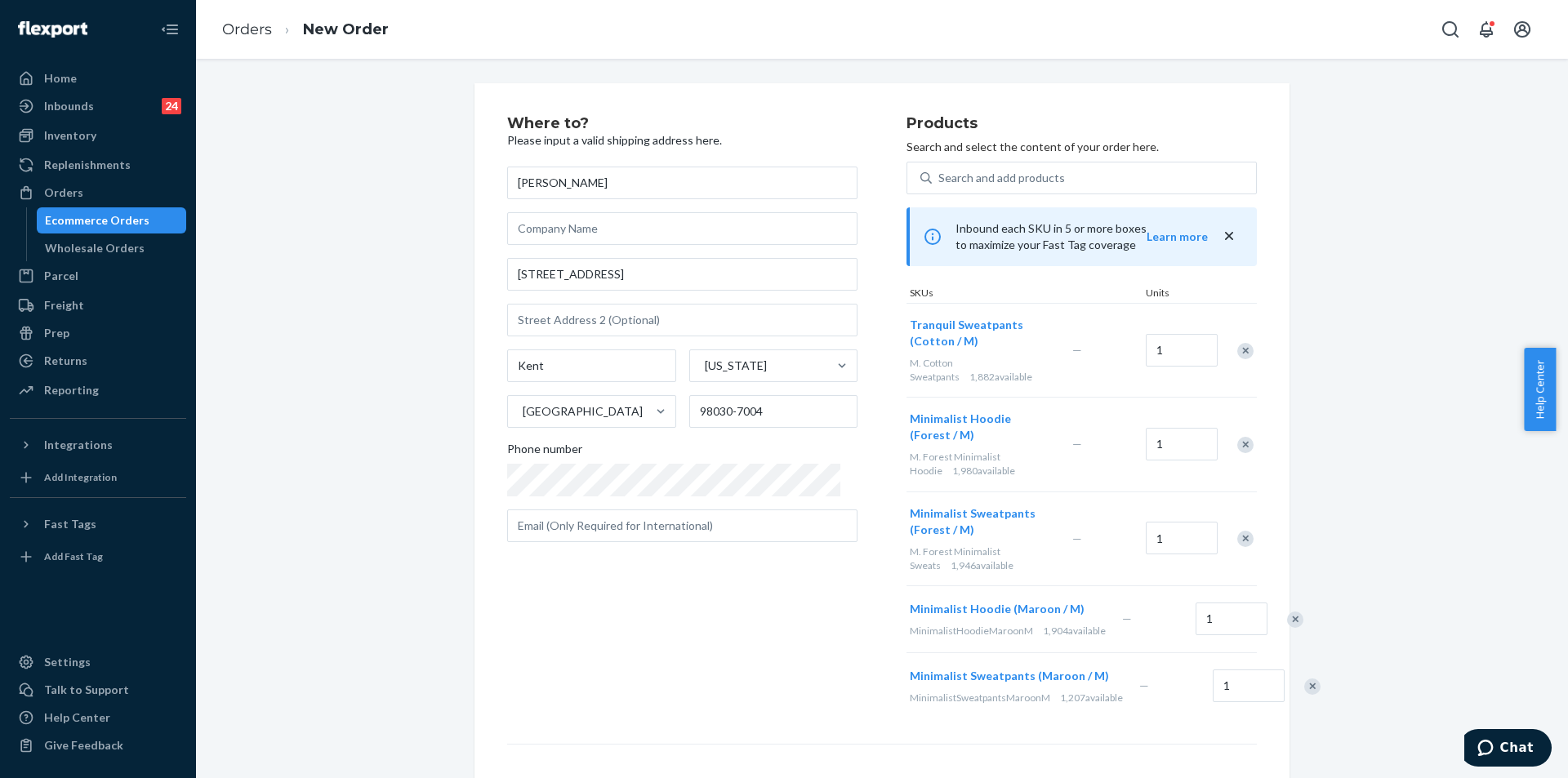
click at [1242, 343] on div "Remove Item" at bounding box center [1245, 350] width 17 height 17
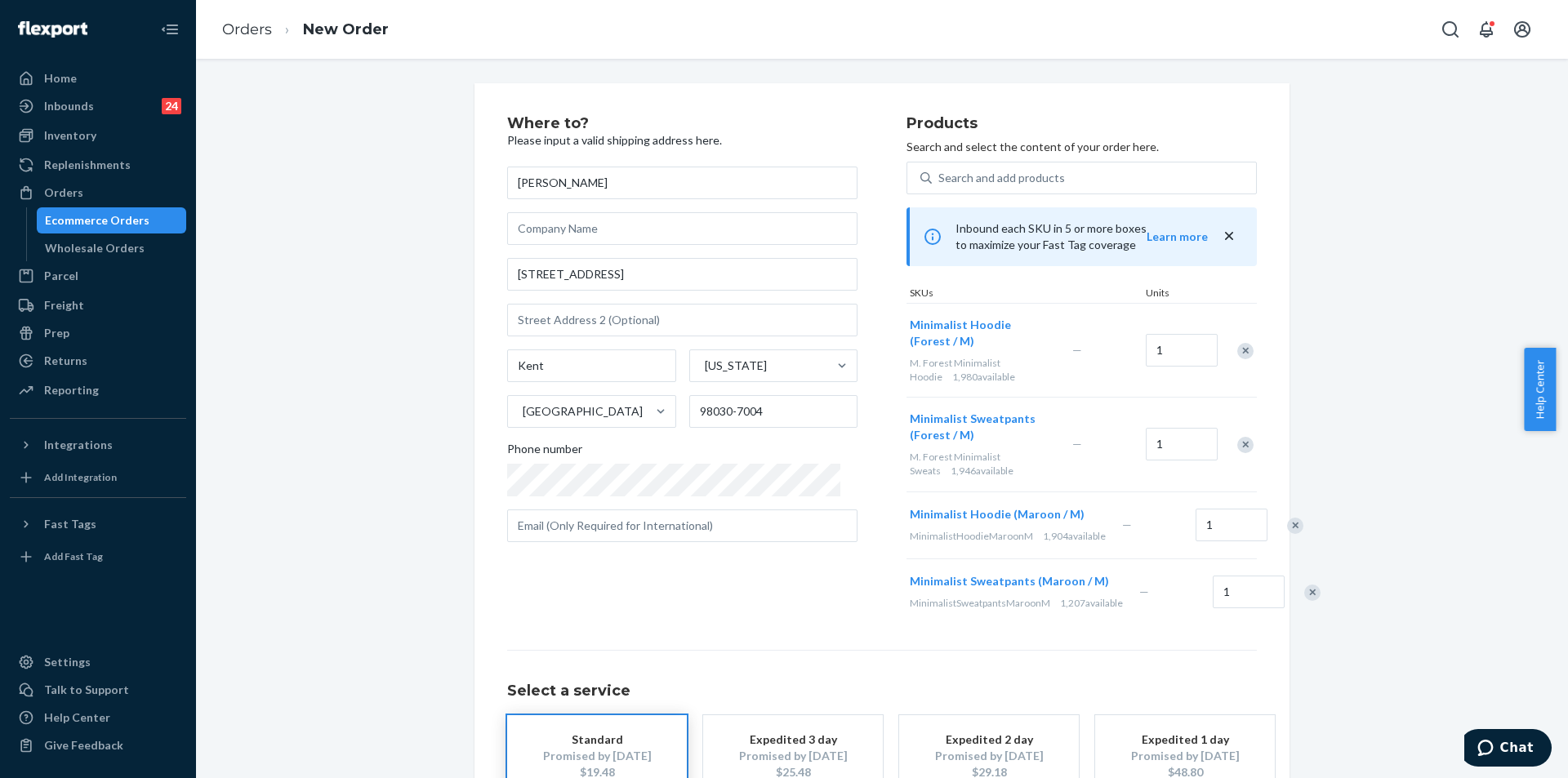
click at [1242, 343] on div "Remove Item" at bounding box center [1245, 350] width 17 height 17
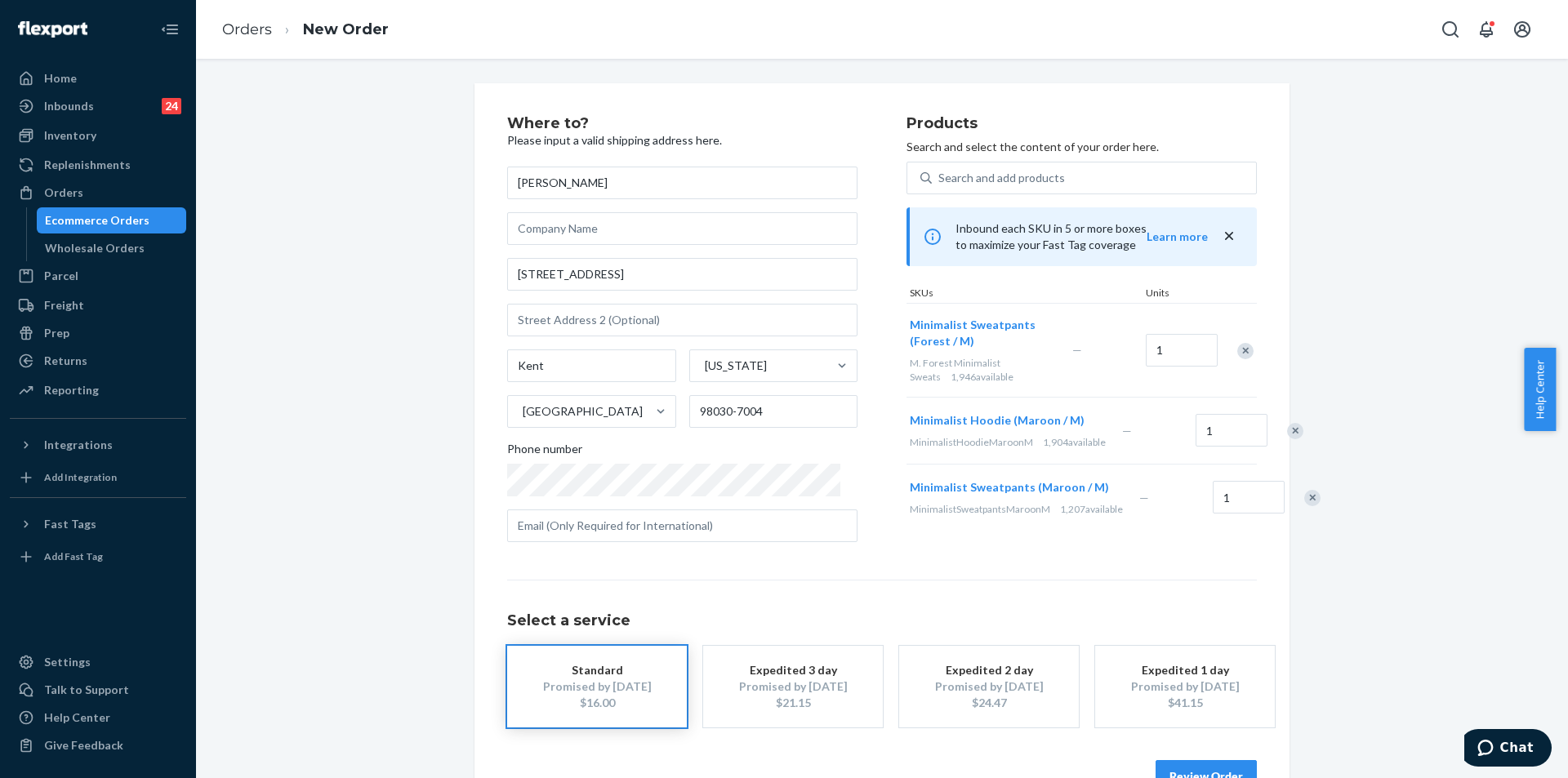
click at [1242, 343] on div "Remove Item" at bounding box center [1245, 350] width 17 height 17
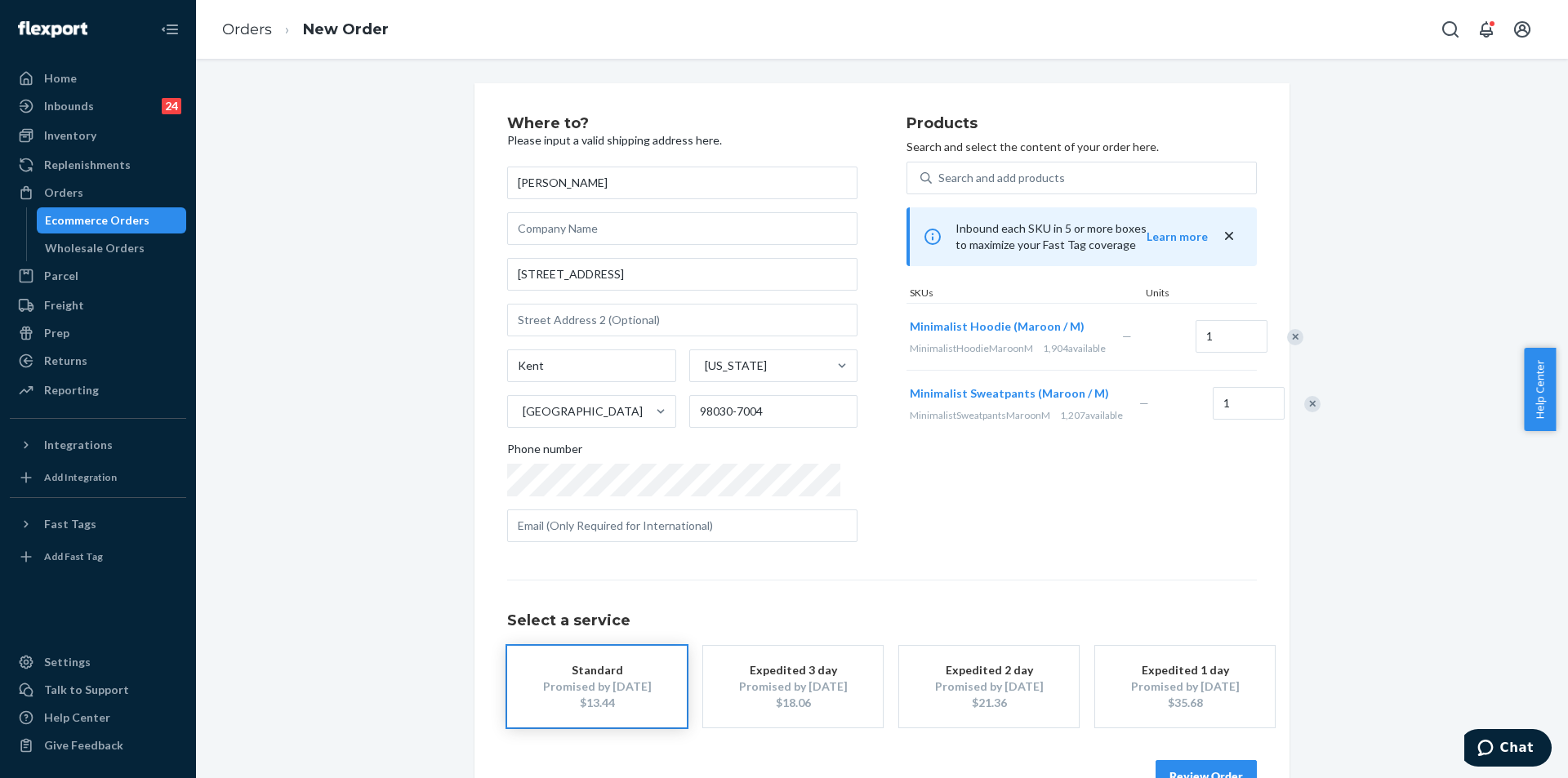
click at [1287, 343] on div "Remove Item" at bounding box center [1295, 337] width 17 height 17
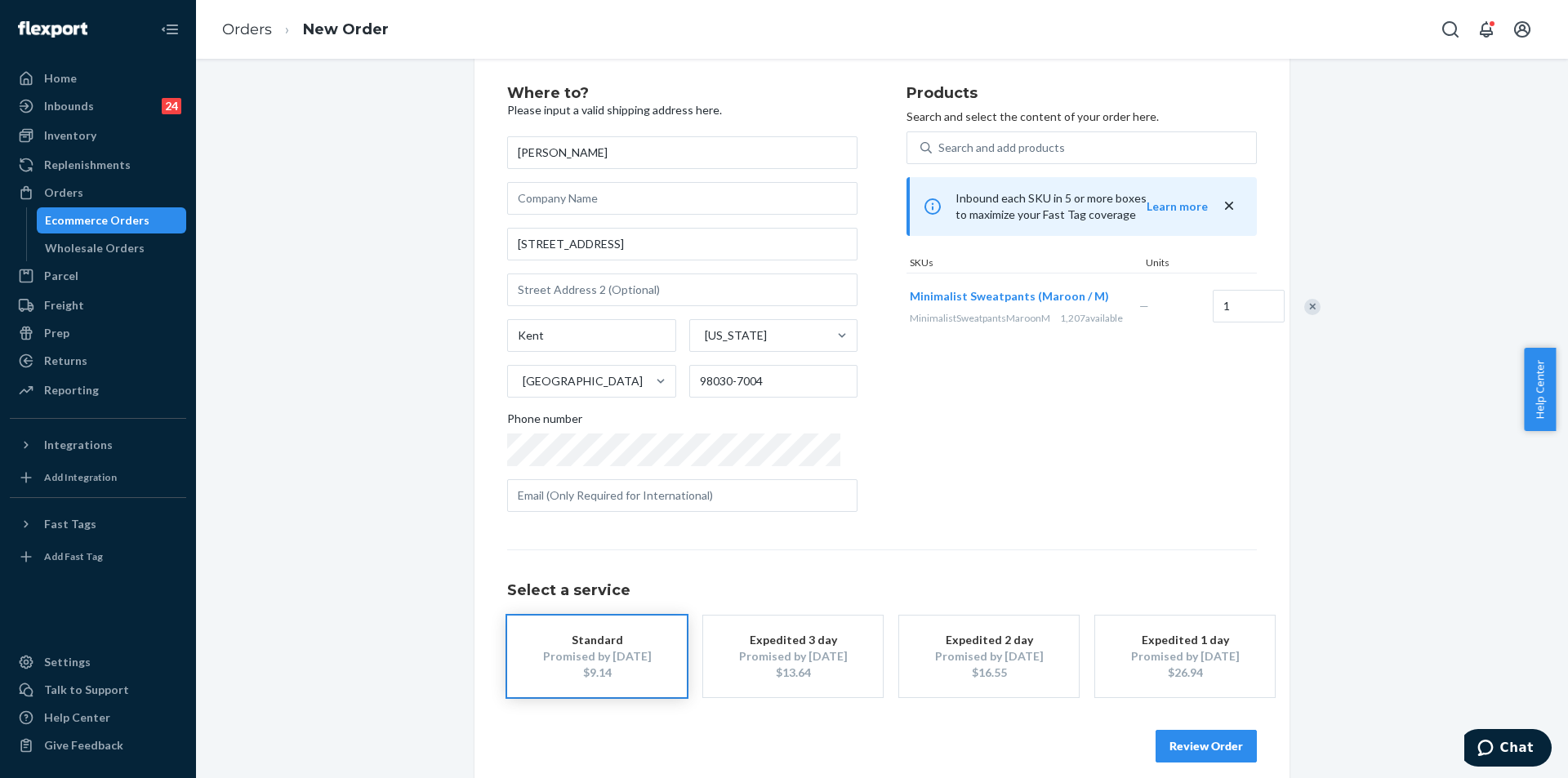
scroll to position [47, 0]
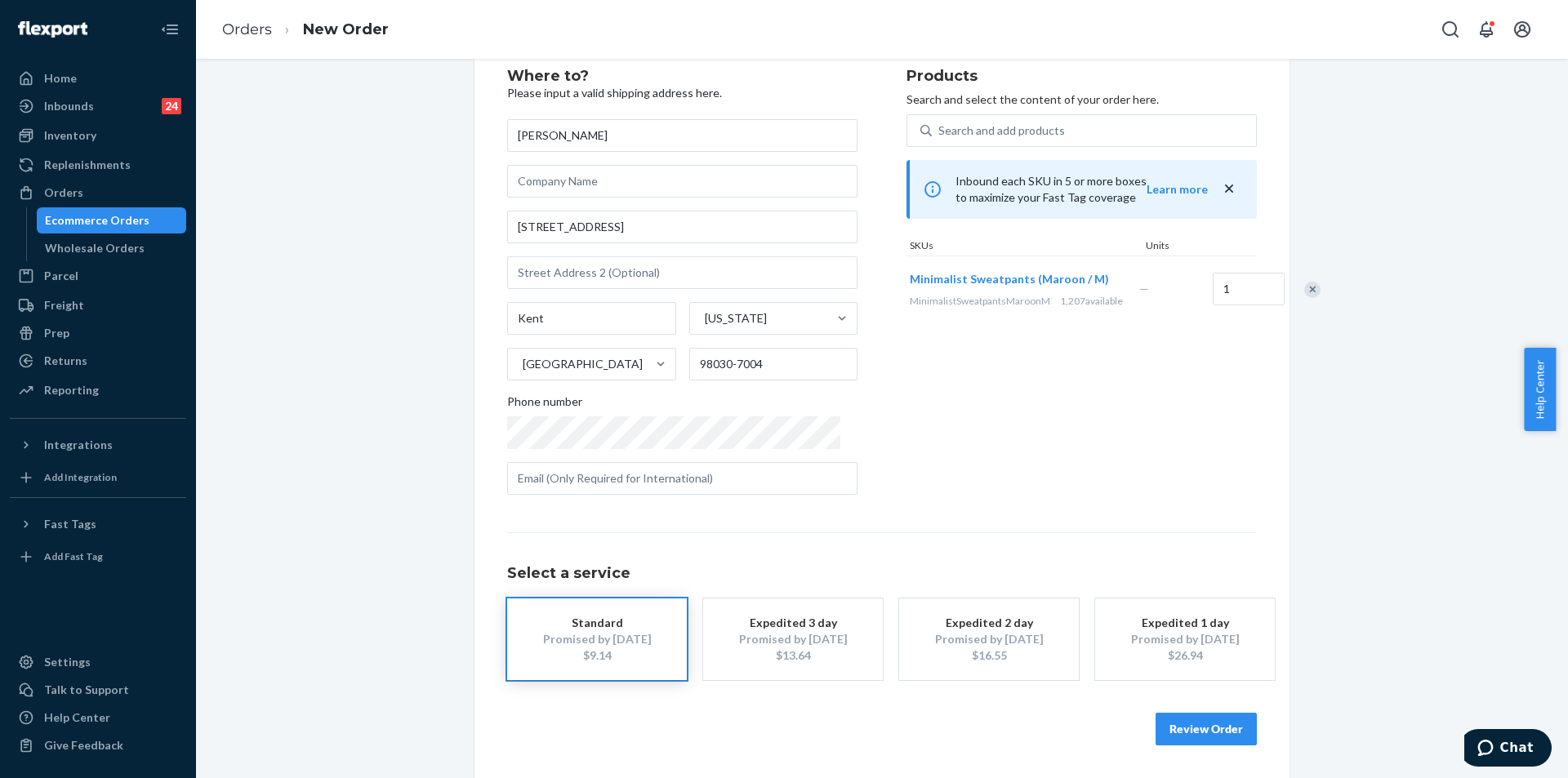
click at [1233, 740] on button "Review Order" at bounding box center [1205, 728] width 101 height 32
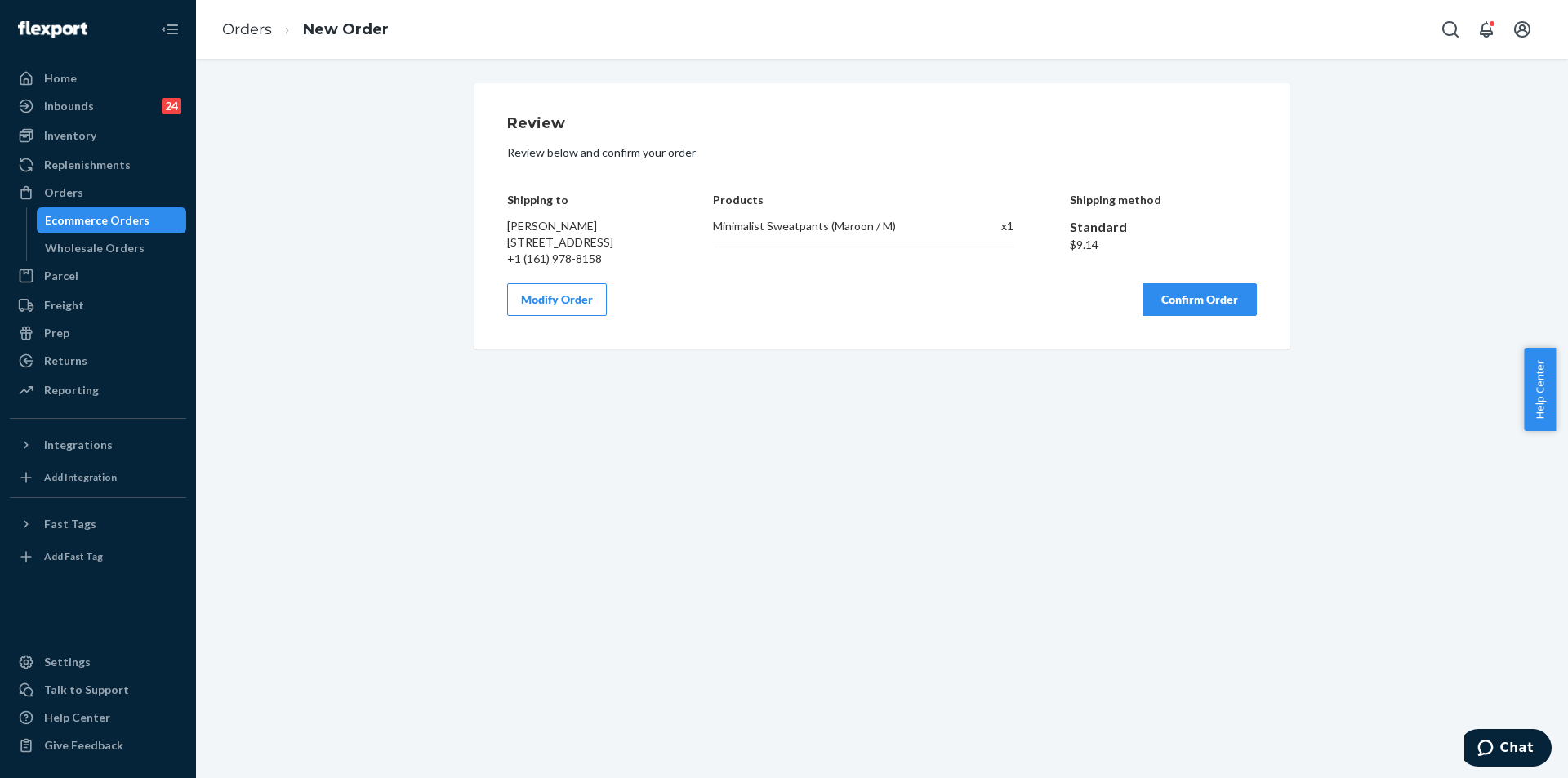
scroll to position [0, 0]
click at [1193, 316] on button "Confirm Order" at bounding box center [1199, 298] width 115 height 32
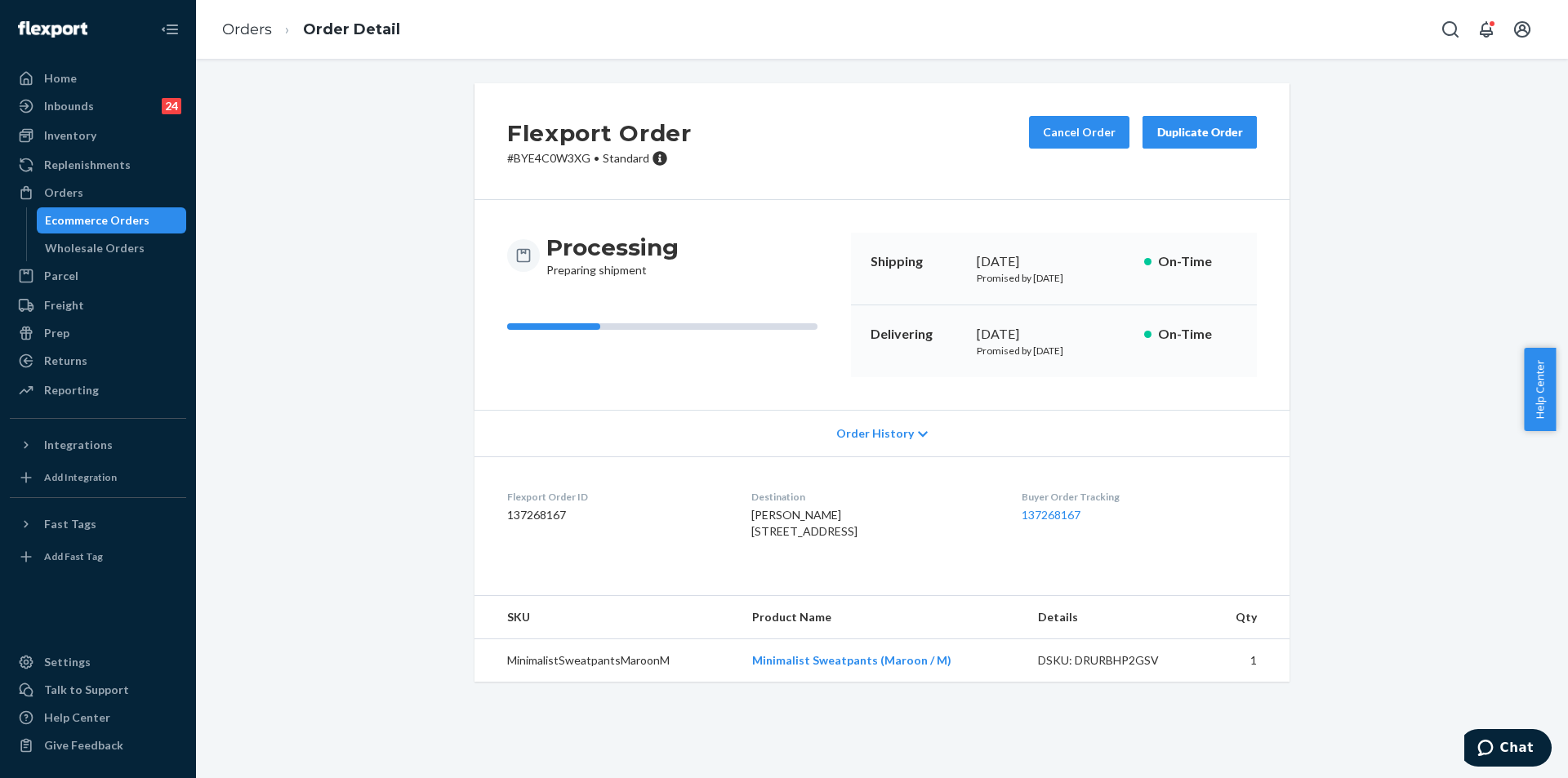
click at [362, 508] on div "Flexport Order # BYE4C0W3XG • Standard Cancel Order Duplicate Order Processing …" at bounding box center [882, 391] width 1347 height 618
